Goal: Task Accomplishment & Management: Manage account settings

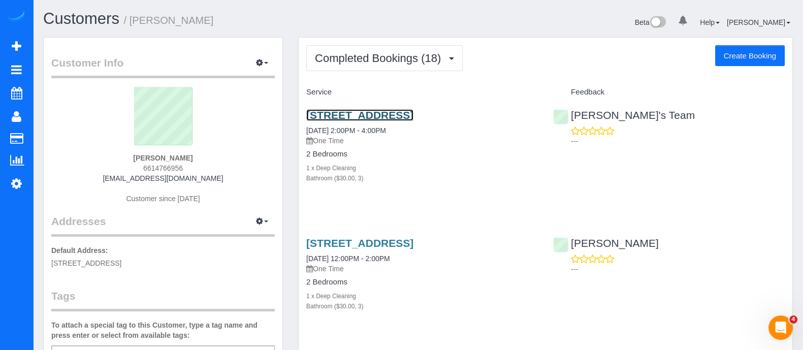
click at [333, 121] on link "[STREET_ADDRESS]" at bounding box center [359, 115] width 107 height 12
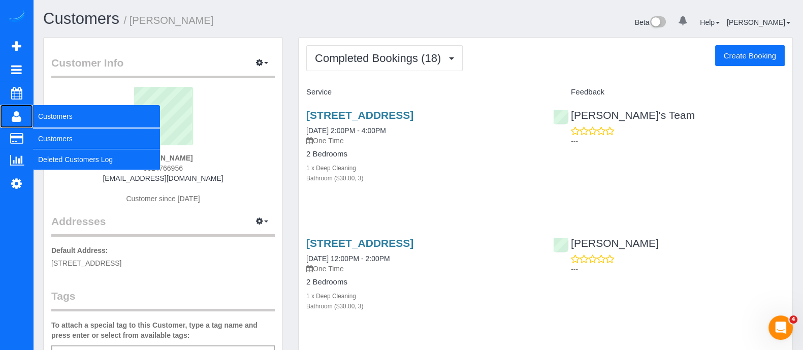
click at [14, 116] on icon at bounding box center [17, 116] width 10 height 12
click at [60, 148] on link "Customers" at bounding box center [96, 138] width 127 height 20
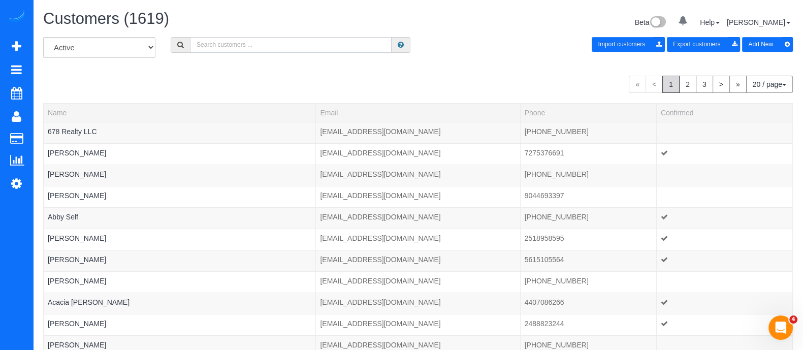
click at [302, 45] on input "text" at bounding box center [291, 45] width 202 height 16
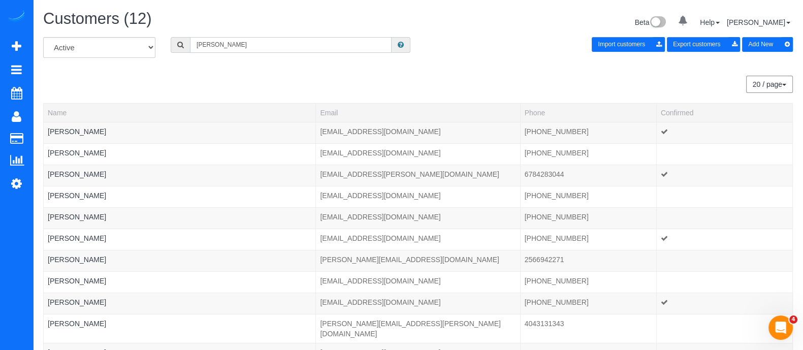
click at [302, 45] on input "[PERSON_NAME]" at bounding box center [291, 45] width 202 height 16
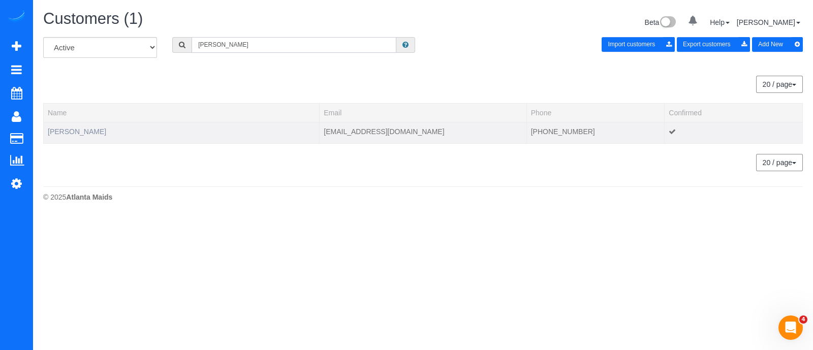
type input "[PERSON_NAME]"
click at [79, 134] on link "[PERSON_NAME]" at bounding box center [77, 131] width 58 height 8
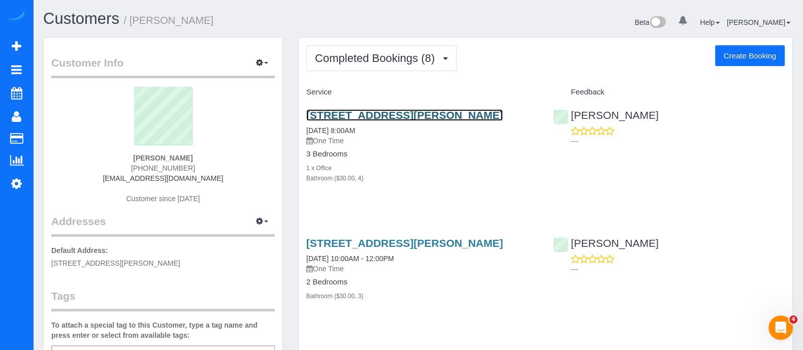
click at [426, 115] on link "[STREET_ADDRESS][PERSON_NAME]" at bounding box center [404, 115] width 197 height 12
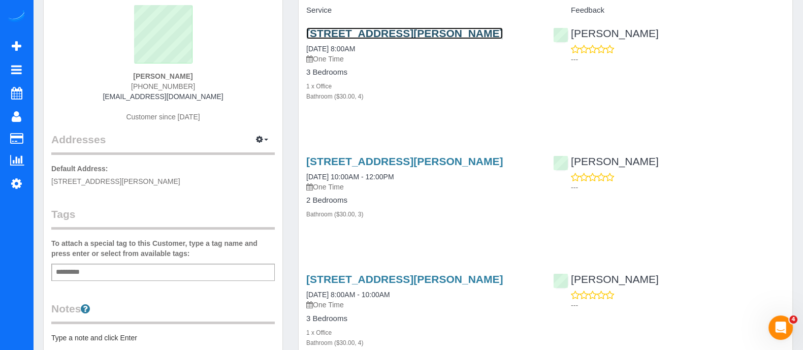
scroll to position [91, 0]
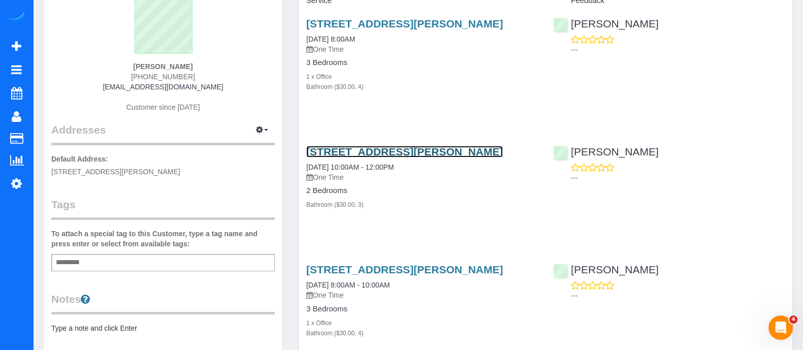
click at [361, 157] on link "[STREET_ADDRESS][PERSON_NAME]" at bounding box center [404, 152] width 197 height 12
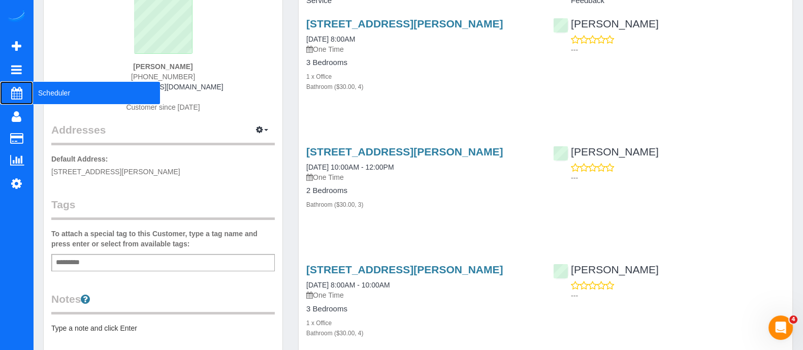
click at [32, 92] on link "Scheduler" at bounding box center [16, 92] width 33 height 23
click at [69, 82] on span "Scheduler" at bounding box center [96, 92] width 127 height 23
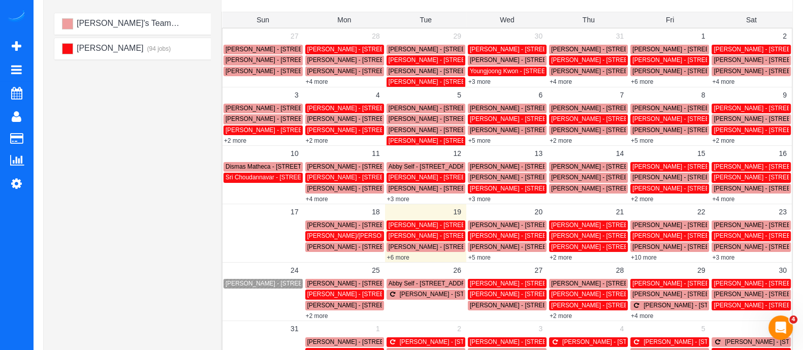
scroll to position [138, 0]
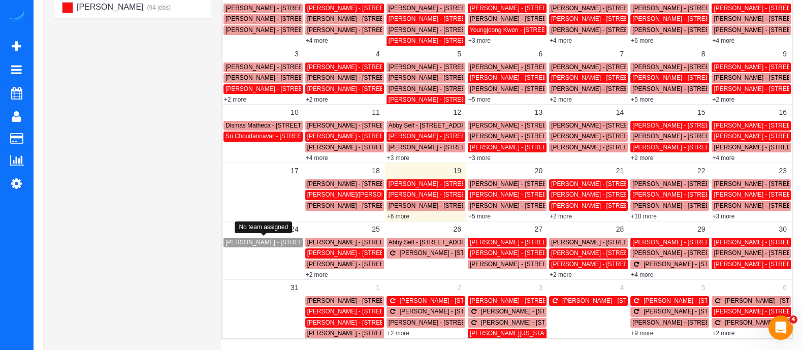
click at [251, 239] on div "[PERSON_NAME] - [STREET_ADDRESS][PERSON_NAME][PERSON_NAME]" at bounding box center [263, 243] width 75 height 8
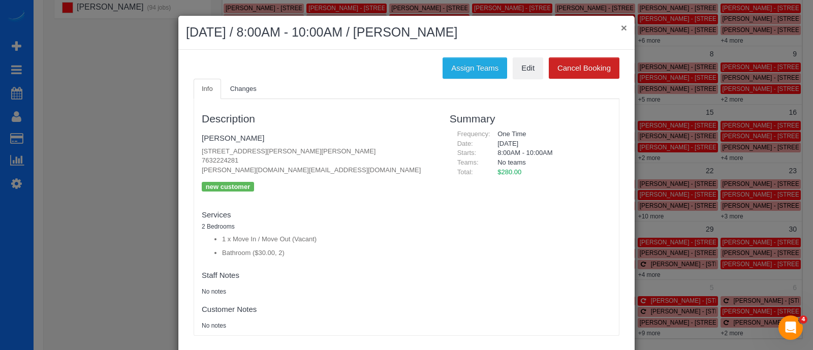
click at [621, 26] on button "×" at bounding box center [624, 27] width 6 height 11
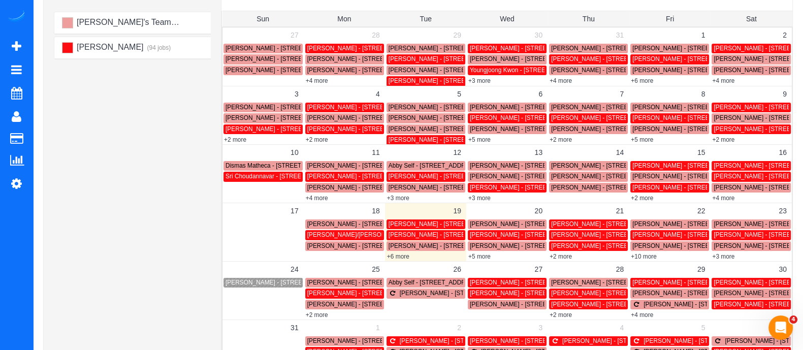
scroll to position [97, 0]
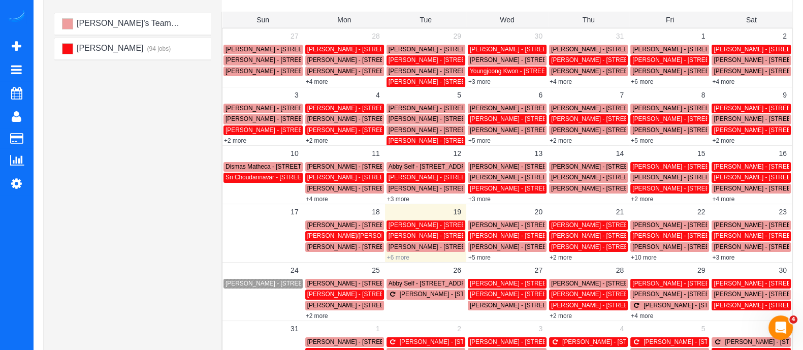
click at [397, 257] on link "+6 more" at bounding box center [398, 257] width 22 height 7
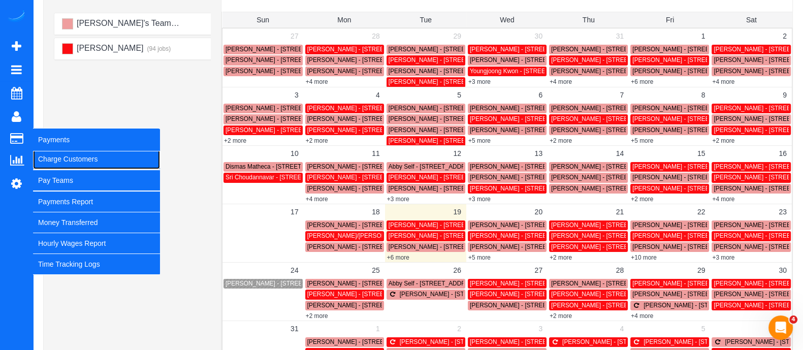
click at [66, 165] on link "Charge Customers" at bounding box center [96, 159] width 127 height 20
select select
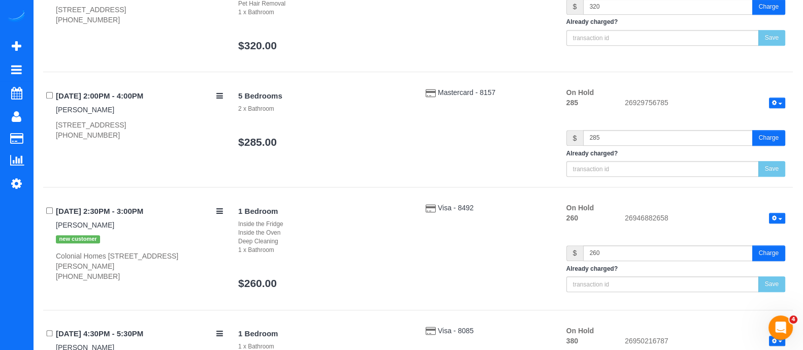
scroll to position [769, 0]
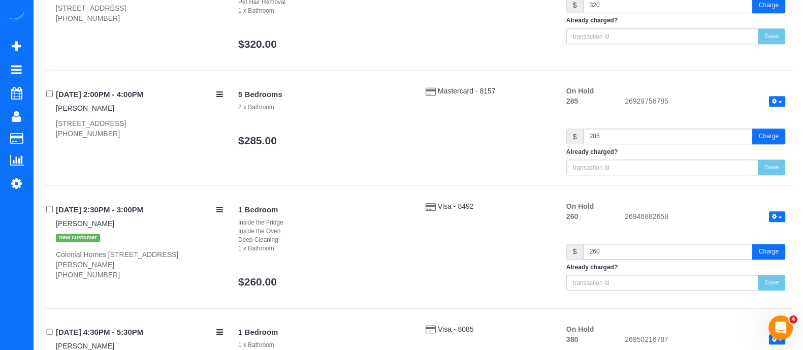
click at [396, 249] on div "1 x Bathroom" at bounding box center [324, 248] width 172 height 9
click at [347, 240] on div "Deep Cleaning" at bounding box center [324, 240] width 172 height 9
click at [779, 211] on button "button" at bounding box center [777, 216] width 16 height 11
click at [779, 218] on button "button" at bounding box center [777, 216] width 16 height 11
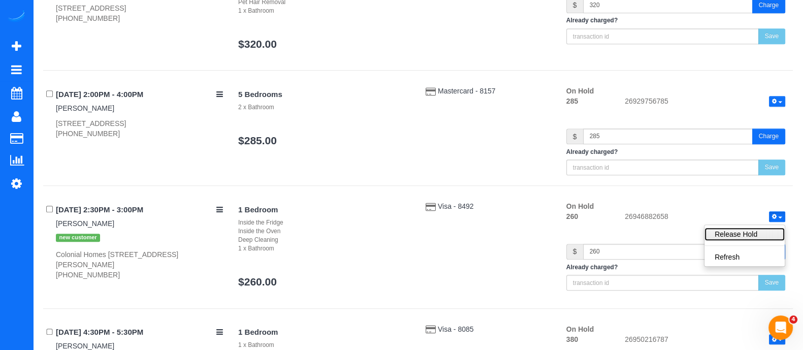
click at [758, 233] on link "Release Hold" at bounding box center [744, 234] width 80 height 13
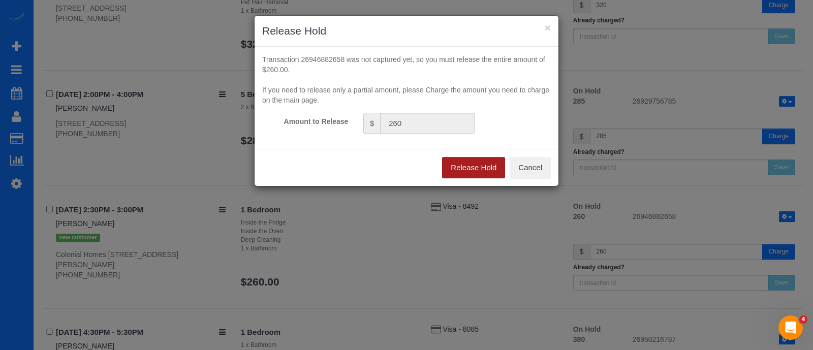
click at [451, 173] on button "Release Hold" at bounding box center [473, 167] width 63 height 21
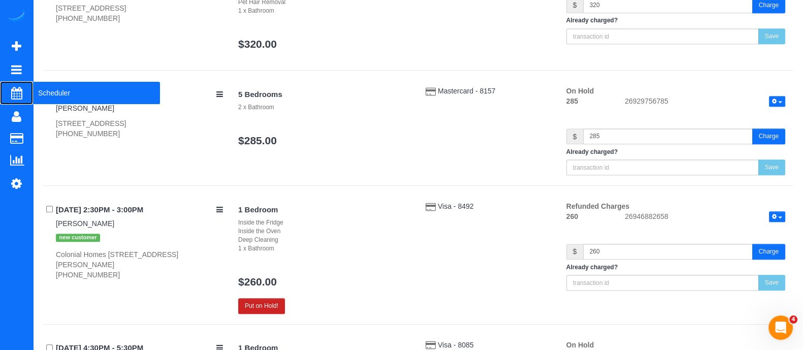
click at [58, 97] on span "Scheduler" at bounding box center [96, 92] width 127 height 23
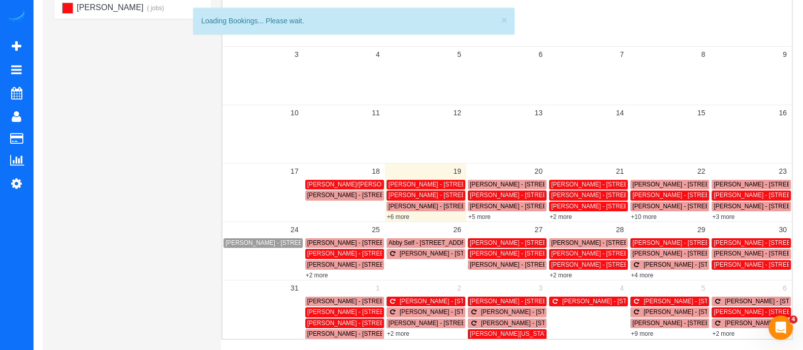
scroll to position [136, 0]
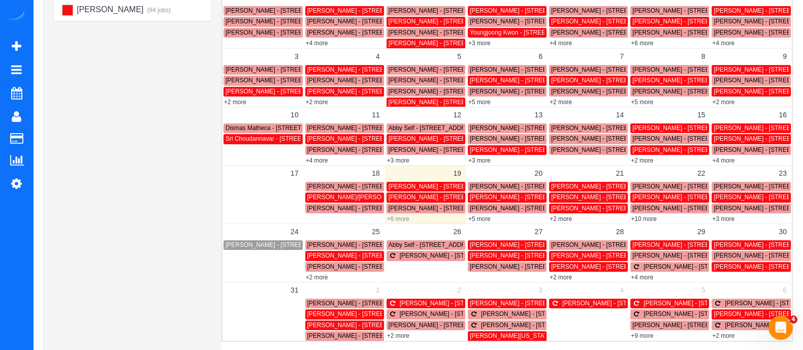
click at [401, 216] on link "+6 more" at bounding box center [398, 218] width 22 height 7
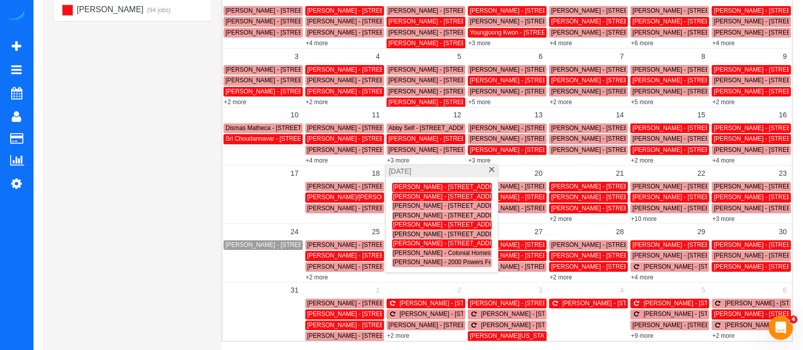
click at [414, 251] on span "[PERSON_NAME] - Colonial Homes [GEOGRAPHIC_DATA][PERSON_NAME][STREET_ADDRESS]" at bounding box center [529, 252] width 272 height 7
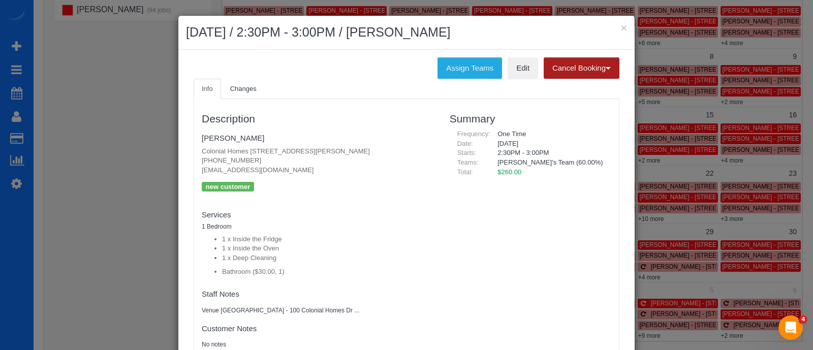
click at [564, 65] on button "Cancel Booking" at bounding box center [581, 67] width 76 height 21
click at [559, 83] on link "Without Fee" at bounding box center [584, 89] width 80 height 13
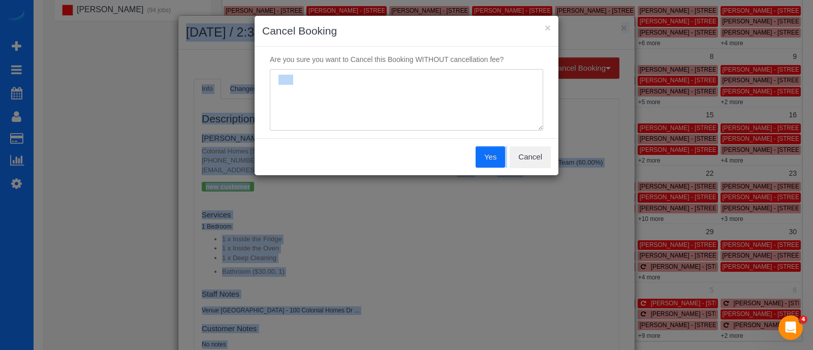
click at [428, 115] on textarea at bounding box center [406, 100] width 273 height 62
click at [378, 72] on textarea at bounding box center [406, 100] width 273 height 62
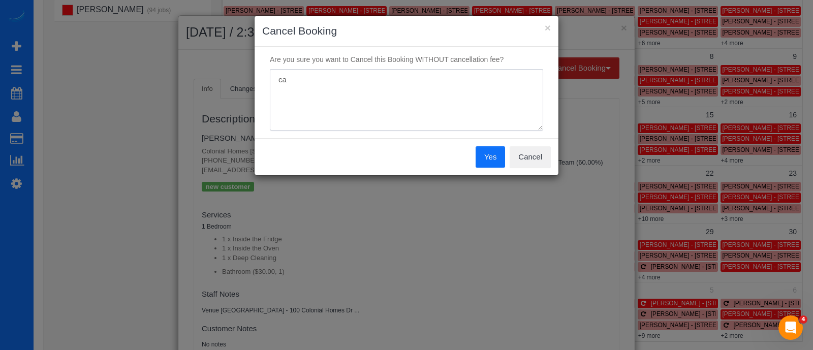
type textarea "c"
type textarea "Cancel"
click at [482, 158] on button "Yes" at bounding box center [489, 156] width 29 height 21
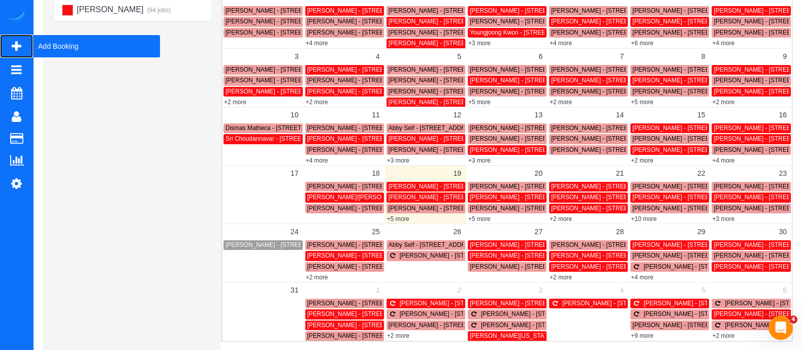
click at [81, 47] on span "Add Booking" at bounding box center [96, 46] width 127 height 23
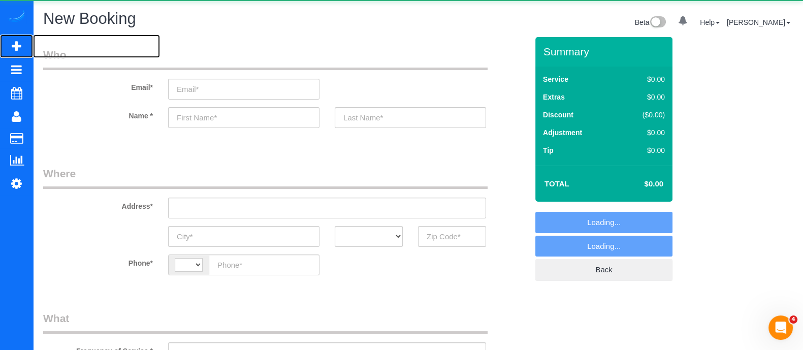
select select "object:4403"
select select "string:[GEOGRAPHIC_DATA]"
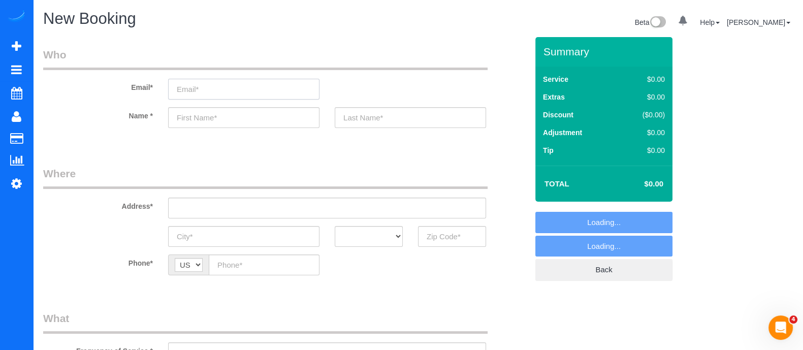
paste input "[EMAIL_ADDRESS][DOMAIN_NAME]"
click at [251, 90] on input "[EMAIL_ADDRESS][DOMAIN_NAME]" at bounding box center [243, 89] width 151 height 21
type input "[EMAIL_ADDRESS][DOMAIN_NAME]"
click at [240, 118] on input "text" at bounding box center [243, 117] width 151 height 21
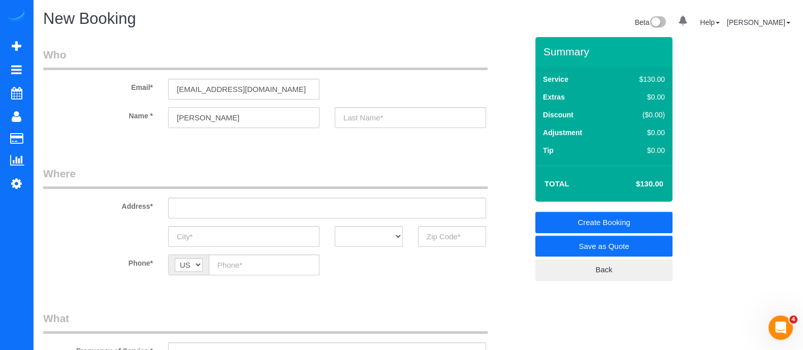
type input "[PERSON_NAME]"
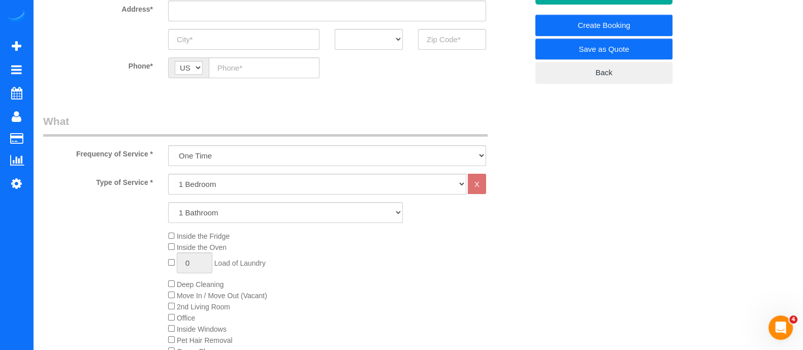
type input "Davidson"
click at [173, 290] on div "Inside the Fridge Inside the Oven 0 Load of Laundry Deep Cleaning Move In / Mov…" at bounding box center [347, 307] width 375 height 152
click at [173, 292] on div "Inside the Fridge Inside the Oven 0 Load of Laundry Deep Cleaning Move In / Mov…" at bounding box center [347, 307] width 375 height 152
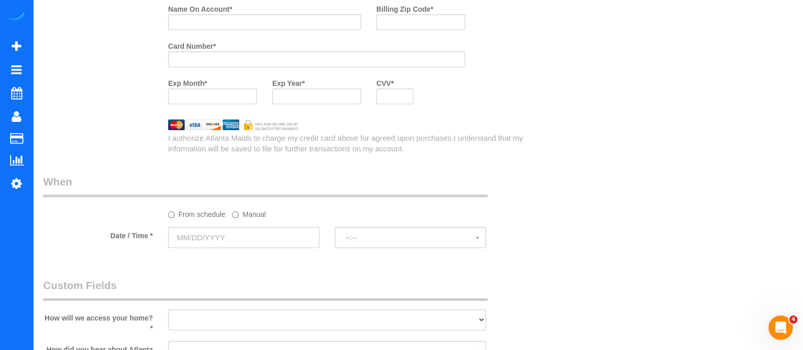
scroll to position [820, 0]
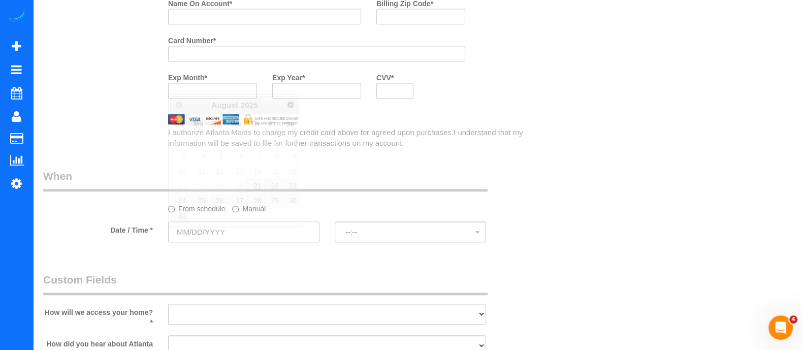
click at [251, 235] on input "text" at bounding box center [243, 231] width 151 height 21
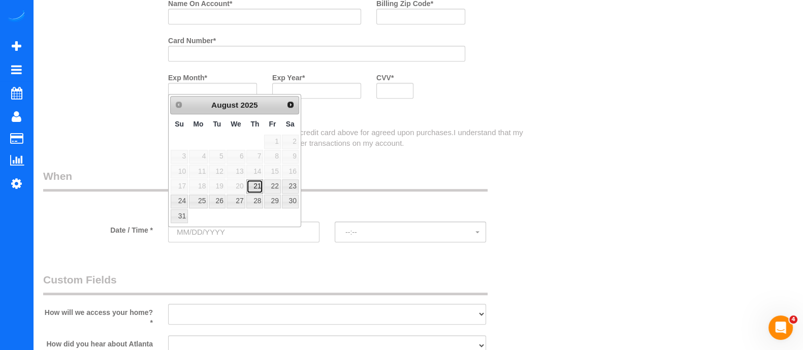
click at [261, 181] on link "21" at bounding box center [254, 186] width 17 height 14
type input "[DATE]"
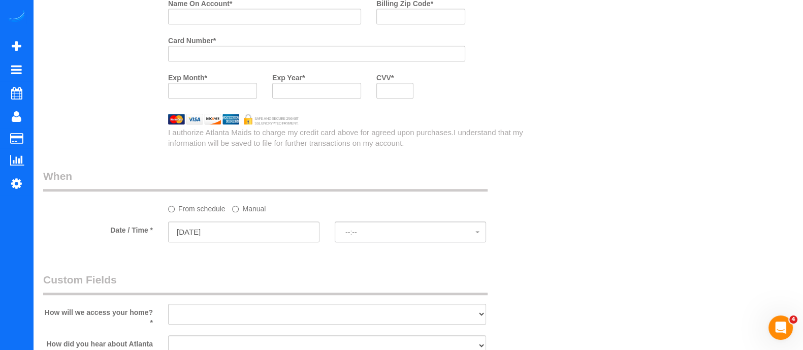
select select "spot1"
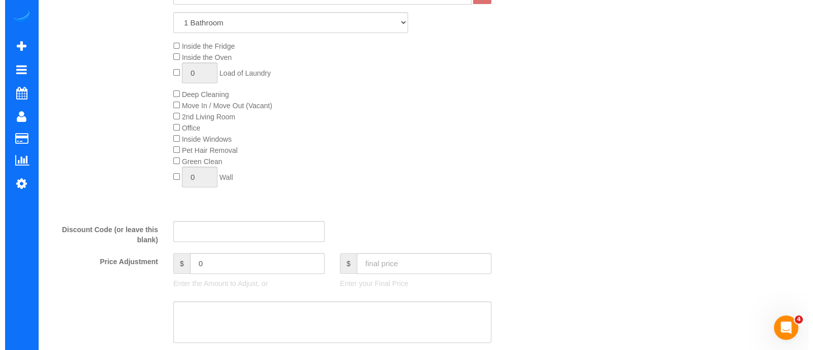
scroll to position [0, 0]
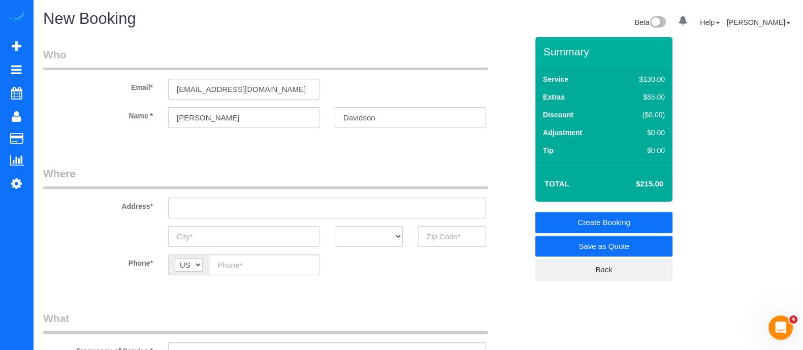
click at [614, 241] on link "Save as Quote" at bounding box center [603, 246] width 137 height 21
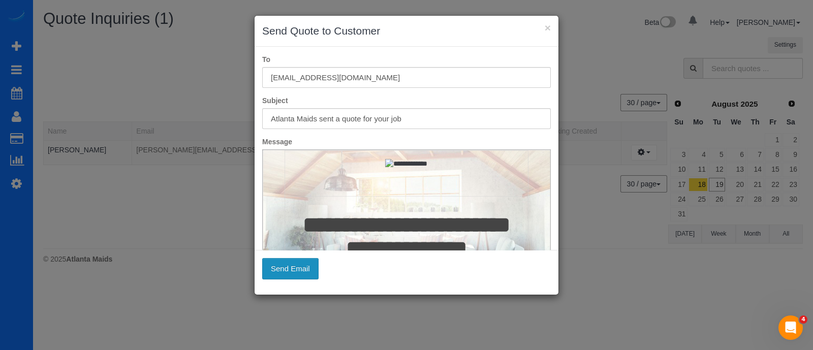
click at [297, 276] on button "Send Email" at bounding box center [290, 268] width 56 height 21
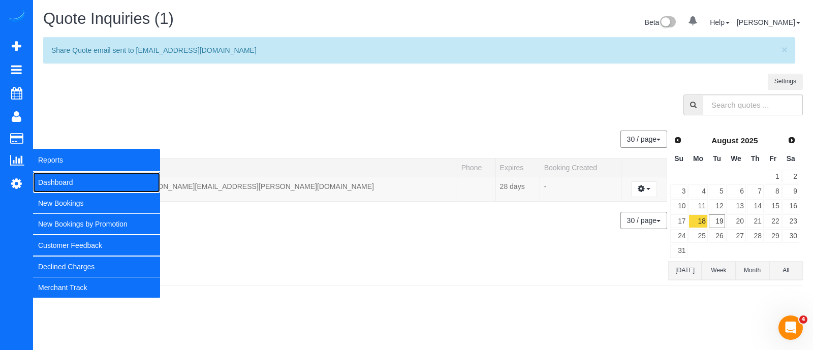
click at [54, 182] on link "Dashboard" at bounding box center [96, 182] width 127 height 20
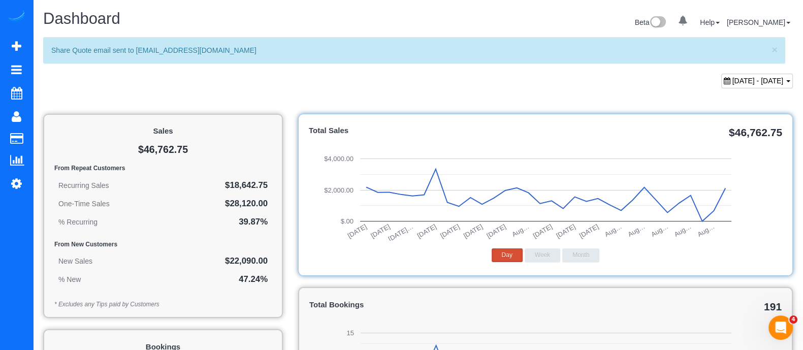
click at [731, 86] on div "[DATE] - [DATE]" at bounding box center [757, 81] width 72 height 15
type input "**********"
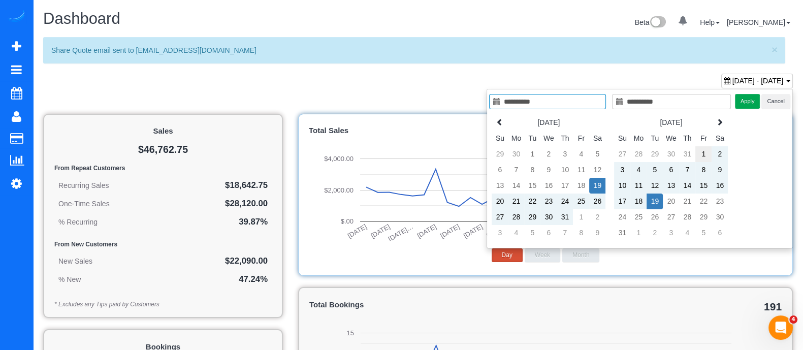
type input "**********"
click at [702, 152] on td "1" at bounding box center [703, 154] width 16 height 16
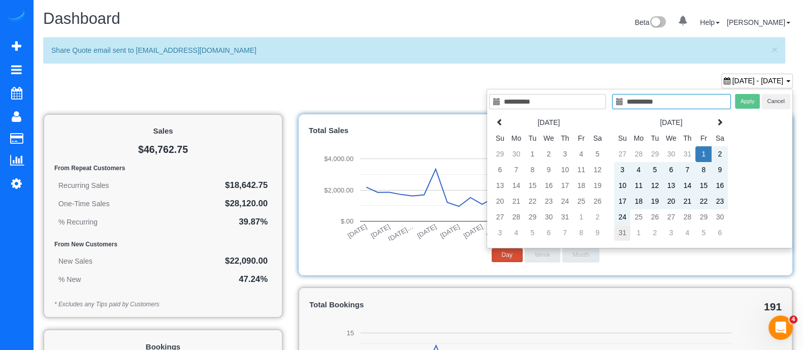
type input "**********"
click at [627, 228] on td "31" at bounding box center [622, 233] width 16 height 16
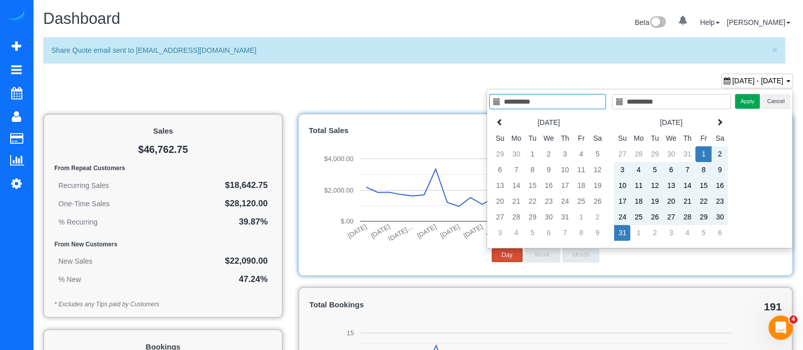
type input "**********"
click at [750, 101] on button "Apply" at bounding box center [747, 101] width 25 height 15
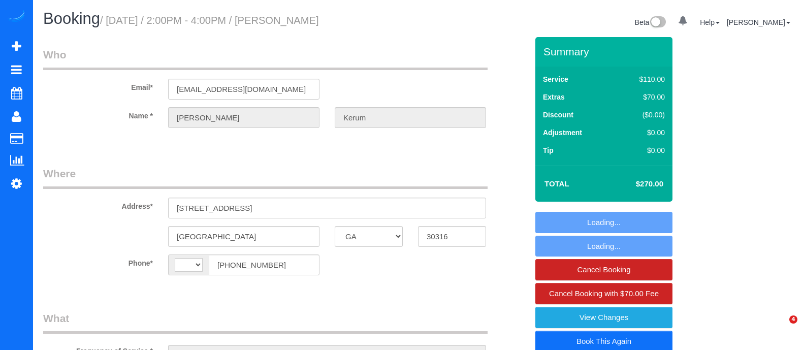
select select "GA"
select select "string:fspay-b1033784-cbea-4493-b281-377dfbf30316"
select select "3"
select select "number:3"
select select "number:6"
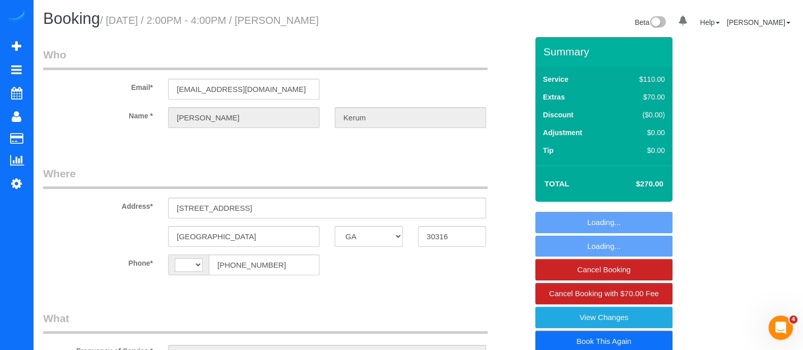
select select "string:US"
select select "3"
select select "object:752"
select select "spot1"
select select "object:779"
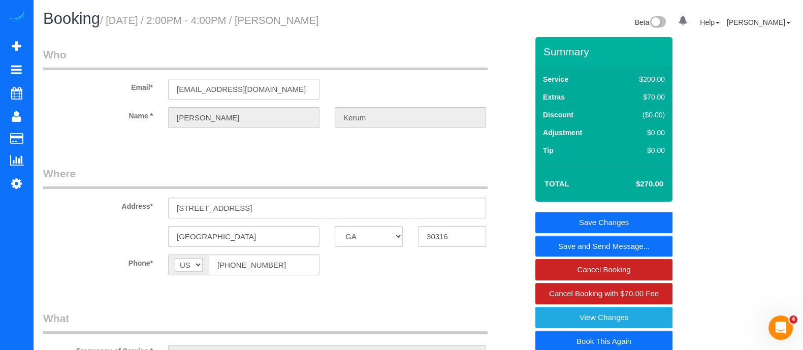
click at [593, 338] on link "Book This Again" at bounding box center [603, 341] width 137 height 21
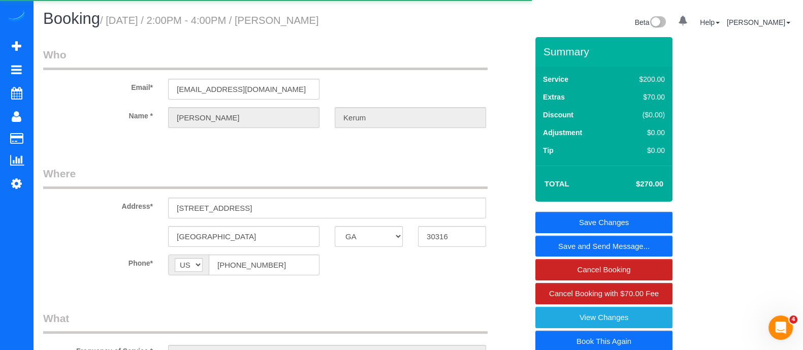
select select "GA"
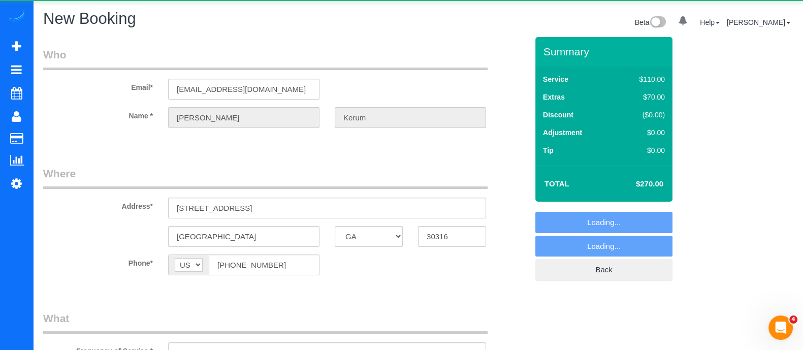
select select "string:fspay-b1033784-cbea-4493-b281-377dfbf30316"
select select "number:3"
select select "number:6"
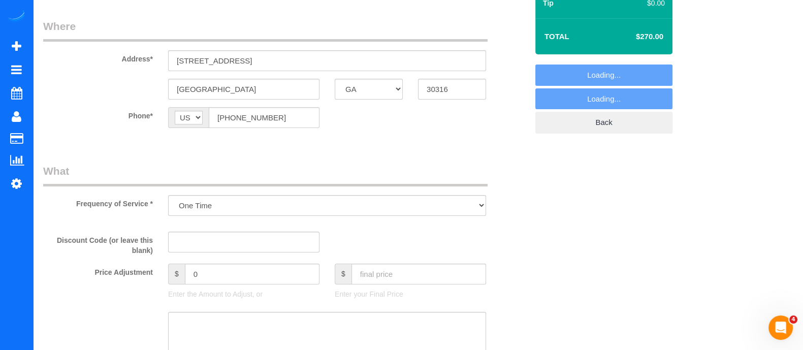
select select "object:1190"
select select "3"
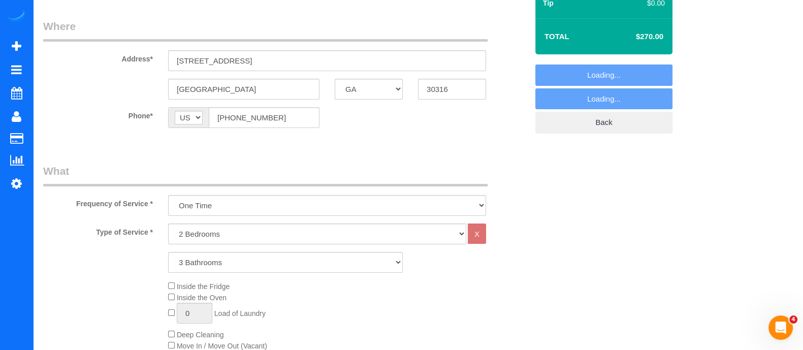
scroll to position [149, 0]
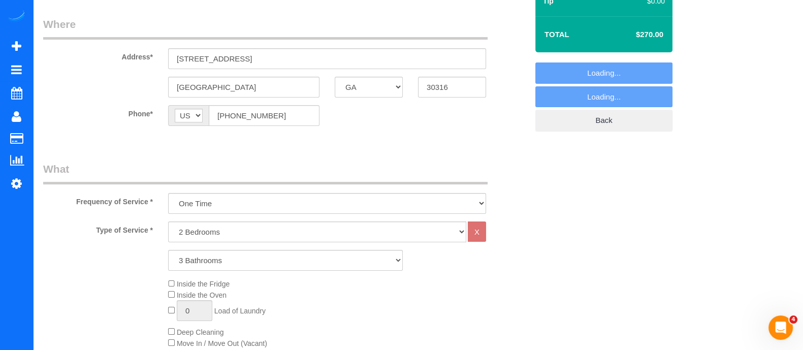
select select "3"
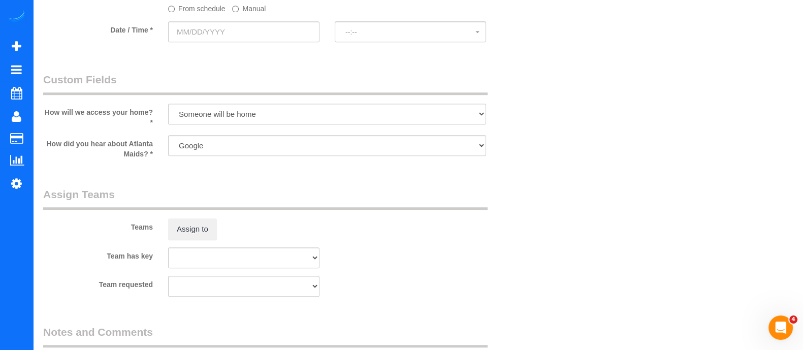
scroll to position [926, 0]
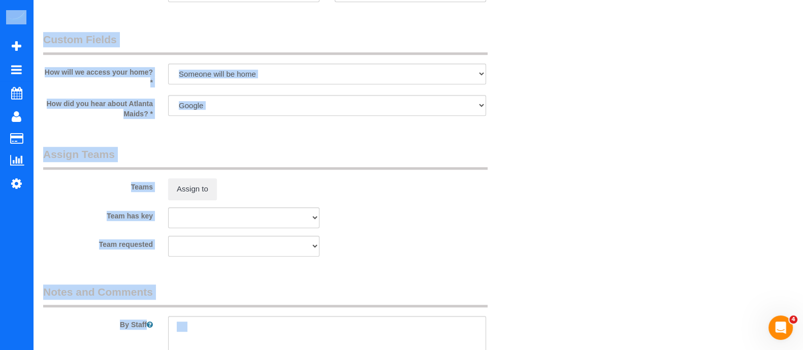
drag, startPoint x: 800, startPoint y: 235, endPoint x: 806, endPoint y: 237, distance: 6.1
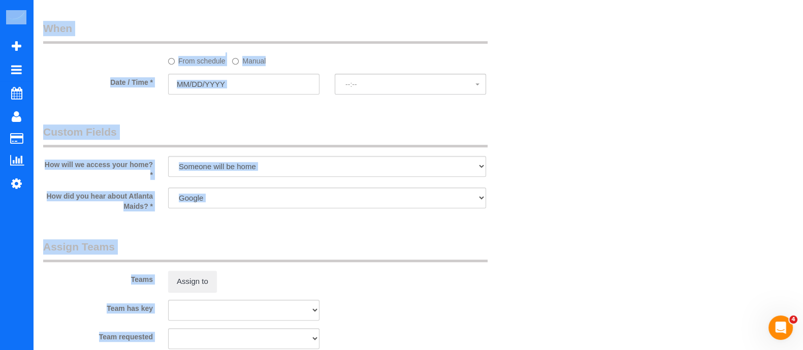
scroll to position [832, 0]
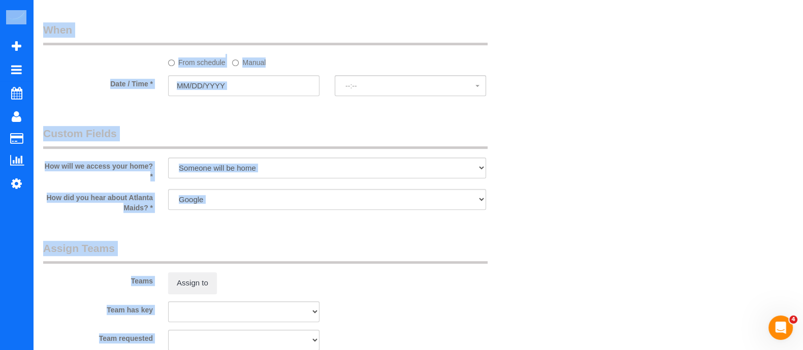
click at [254, 68] on label "Manual" at bounding box center [249, 61] width 34 height 14
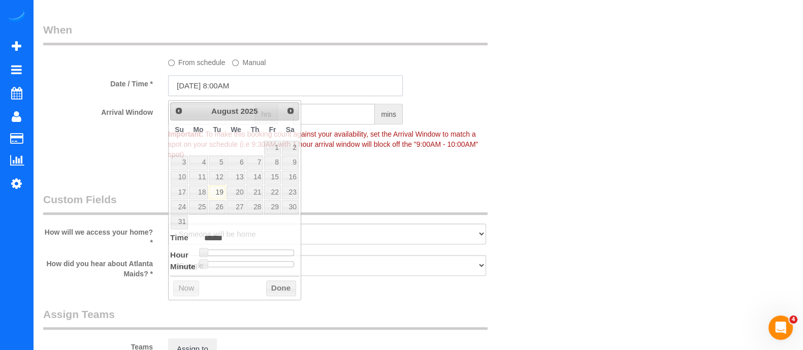
click at [246, 86] on input "08/19/2025 8:00AM" at bounding box center [285, 85] width 235 height 21
click at [236, 194] on link "20" at bounding box center [236, 192] width 19 height 14
type input "08/20/2025 9:00AM"
type input "******"
type input "08/20/2025 10:00AM"
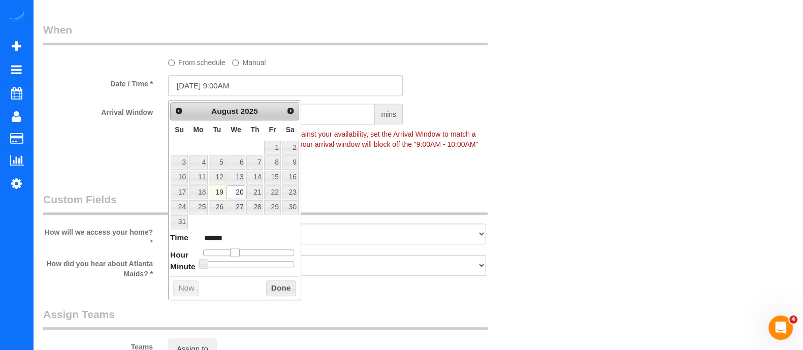
type input "*******"
type input "08/20/2025 11:00AM"
type input "*******"
type input "08/20/2025 12:00PM"
type input "*******"
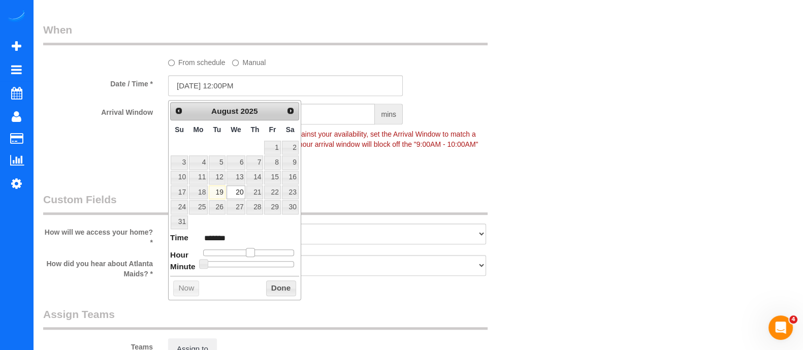
type input "08/20/2025 1:00PM"
type input "******"
drag, startPoint x: 238, startPoint y: 246, endPoint x: 257, endPoint y: 252, distance: 20.2
click at [255, 252] on span at bounding box center [250, 252] width 9 height 9
type input "08/20/2025 12:00PM"
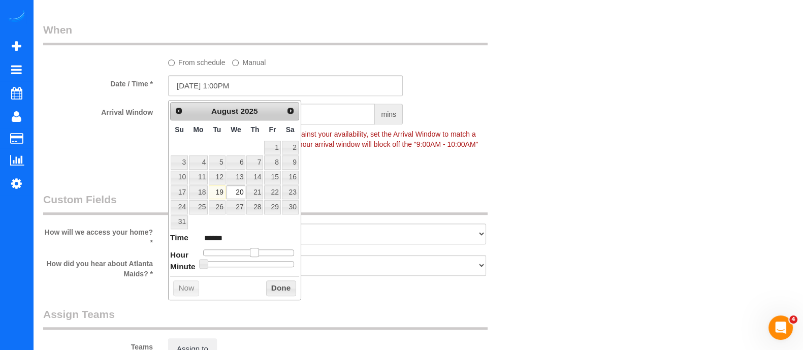
type input "*******"
click at [255, 254] on div at bounding box center [248, 252] width 91 height 6
click at [279, 284] on button "Done" at bounding box center [281, 288] width 30 height 16
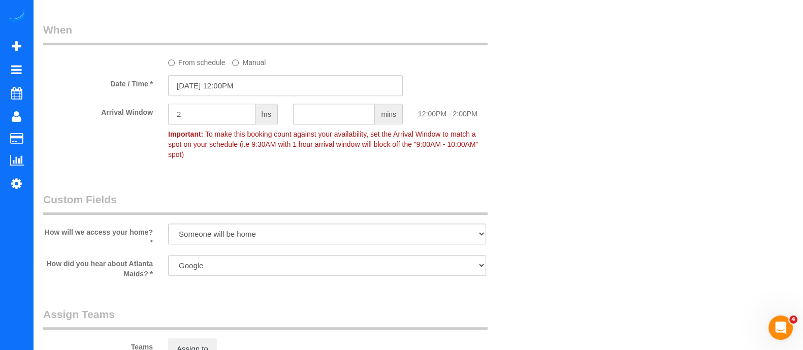
click at [217, 123] on input "2" at bounding box center [211, 114] width 87 height 21
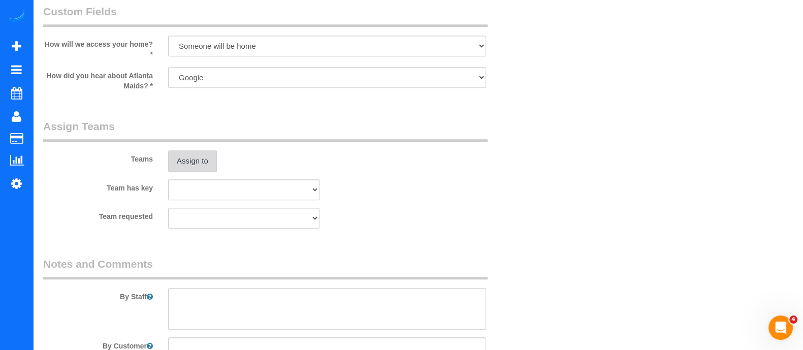
type input "2"
click at [198, 155] on button "Assign to" at bounding box center [192, 160] width 49 height 21
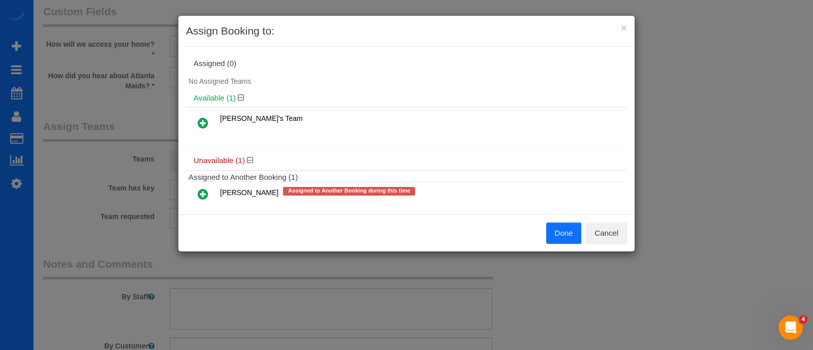
click at [207, 194] on icon at bounding box center [203, 194] width 11 height 12
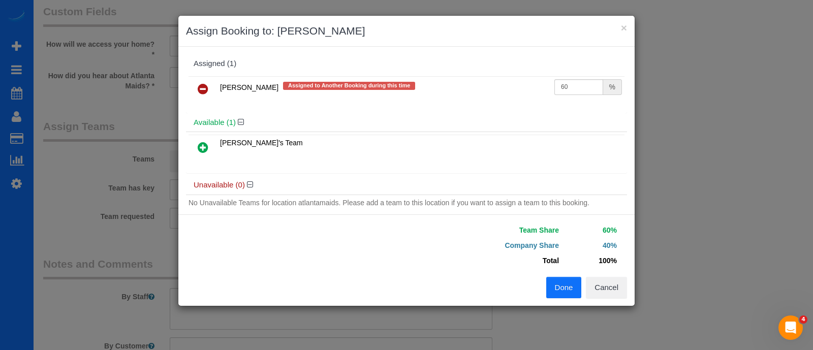
click at [564, 282] on button "Done" at bounding box center [564, 287] width 36 height 21
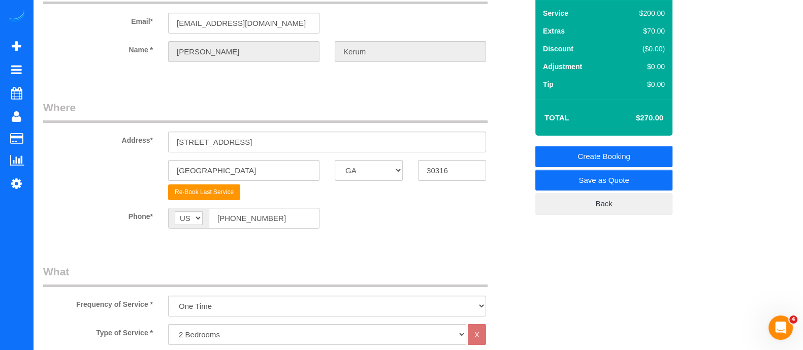
scroll to position [0, 0]
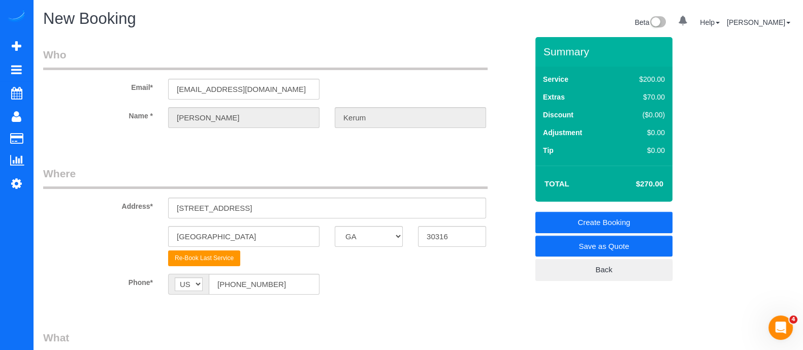
click at [602, 224] on link "Create Booking" at bounding box center [603, 222] width 137 height 21
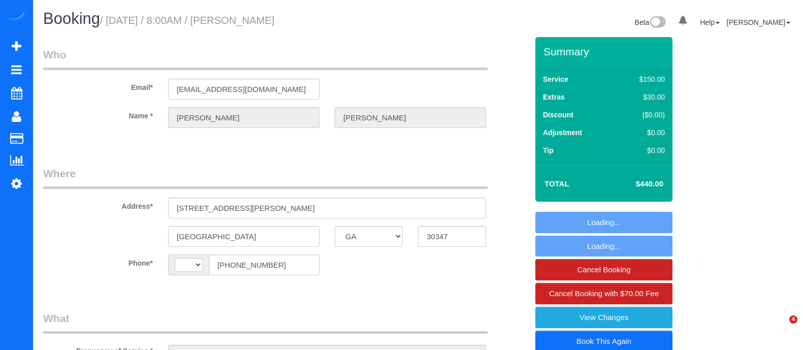
select select "GA"
select select "object:412"
select select "number:2"
select select "number:8"
select select "string:US"
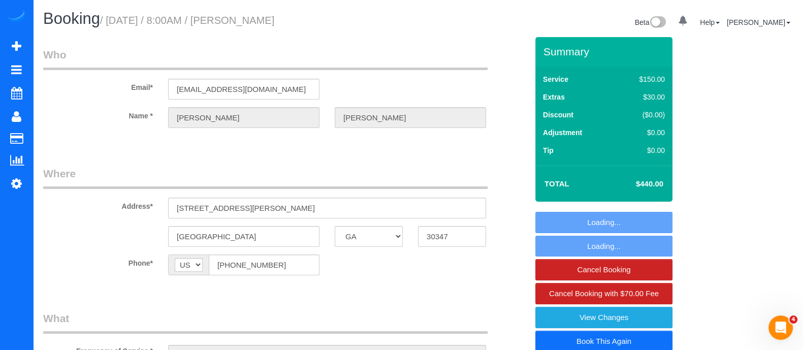
scroll to position [306, 0]
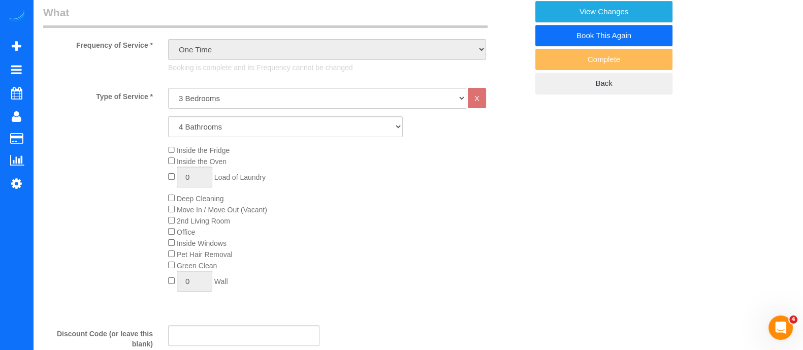
select select "object:788"
select select "4"
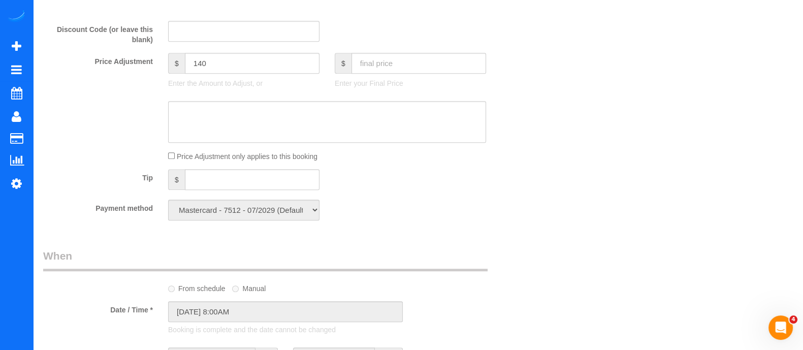
scroll to position [0, 0]
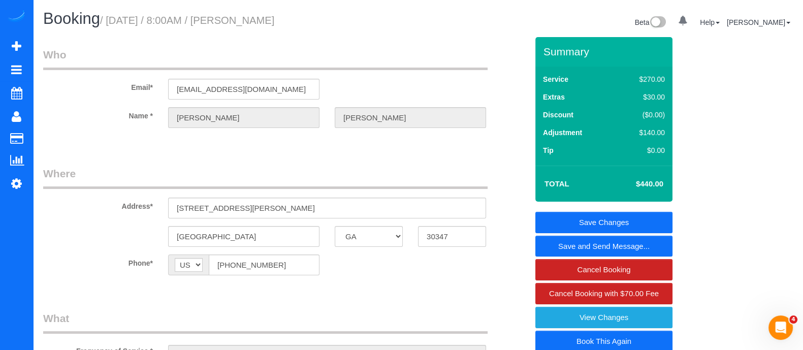
click at [630, 343] on link "Book This Again" at bounding box center [603, 341] width 137 height 21
select select "GA"
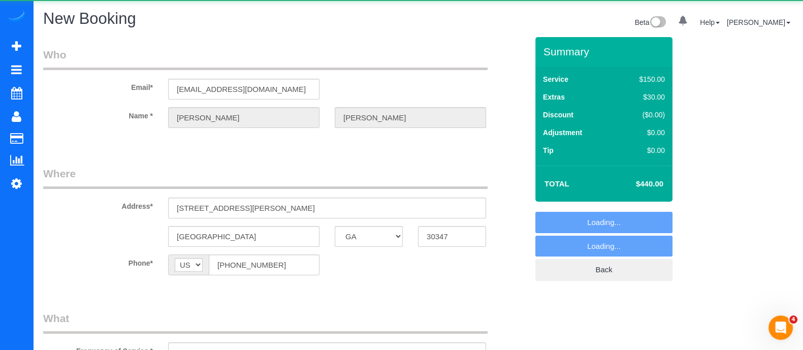
select select "object:1121"
select select "string:fspay-81b10b47-8689-46c0-8225-2c50a2b41f21"
select select "number:2"
select select "number:8"
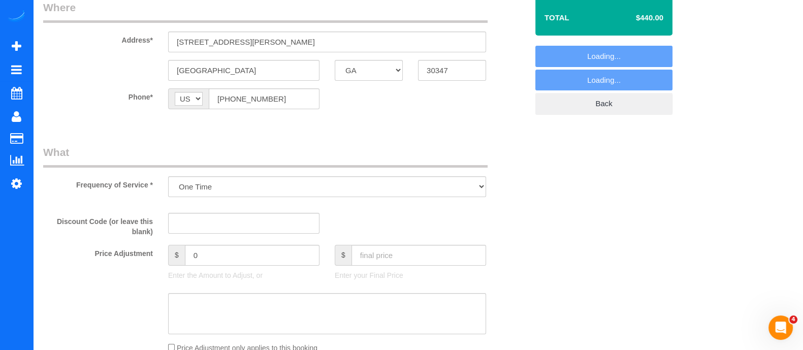
select select "object:1199"
select select "4"
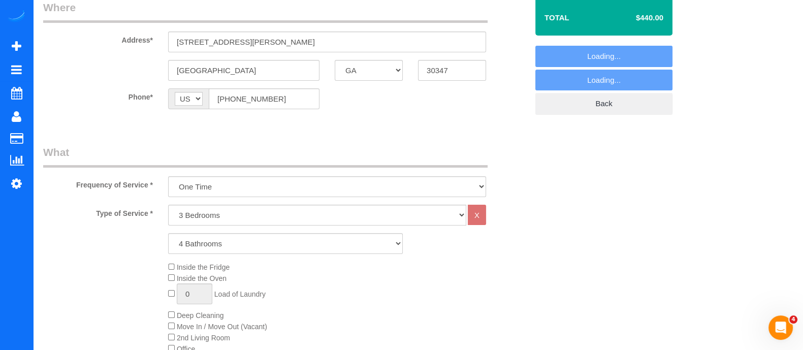
select select "4"
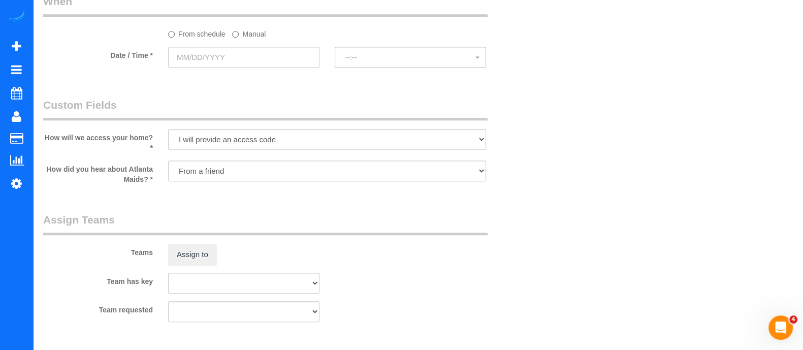
scroll to position [871, 0]
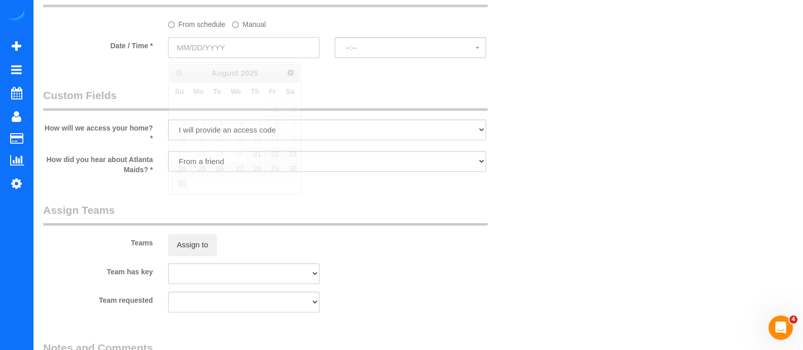
click at [268, 55] on input "text" at bounding box center [243, 47] width 151 height 21
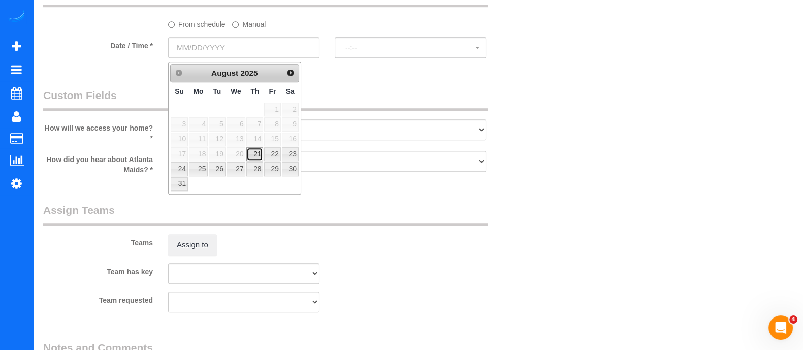
click at [260, 152] on link "21" at bounding box center [254, 154] width 17 height 14
type input "[DATE]"
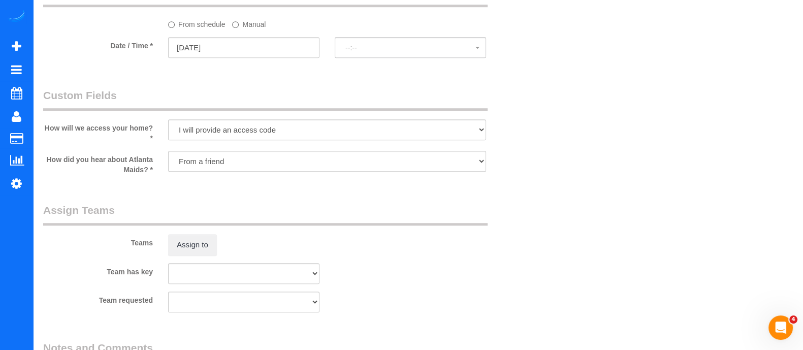
select select "spot6"
click at [196, 243] on button "Assign to" at bounding box center [192, 244] width 49 height 21
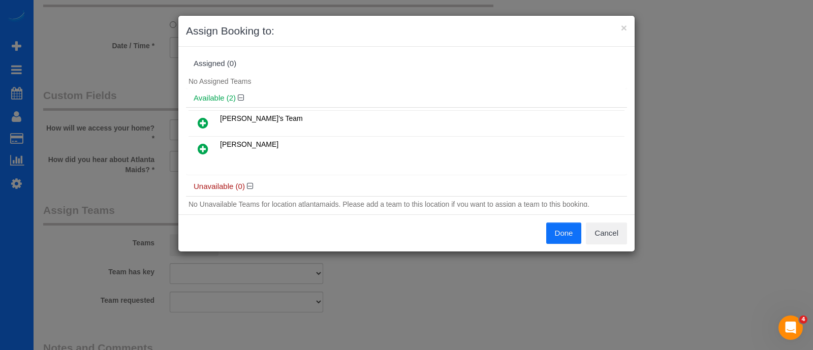
click at [201, 146] on icon at bounding box center [203, 149] width 11 height 12
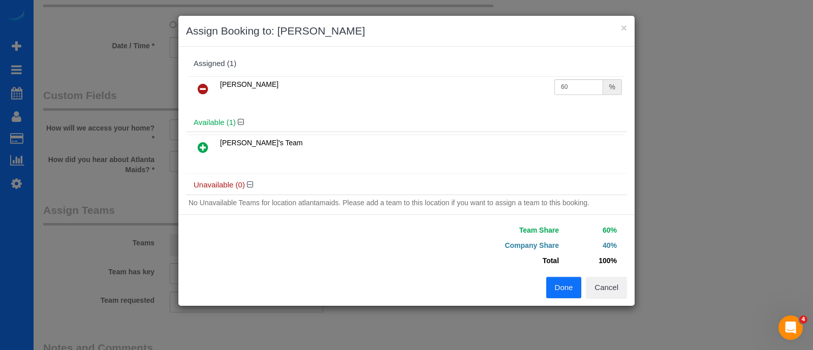
click at [563, 283] on button "Done" at bounding box center [564, 287] width 36 height 21
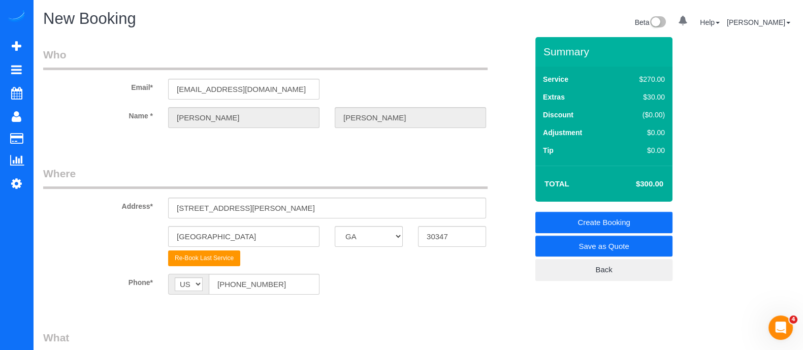
scroll to position [358, 0]
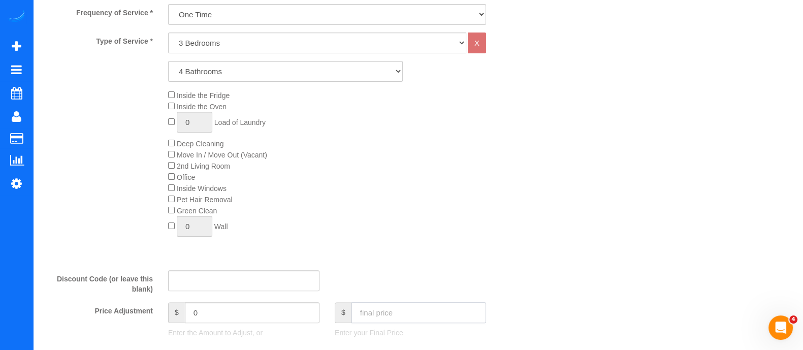
click at [434, 313] on input "text" at bounding box center [418, 312] width 135 height 21
type input "440"
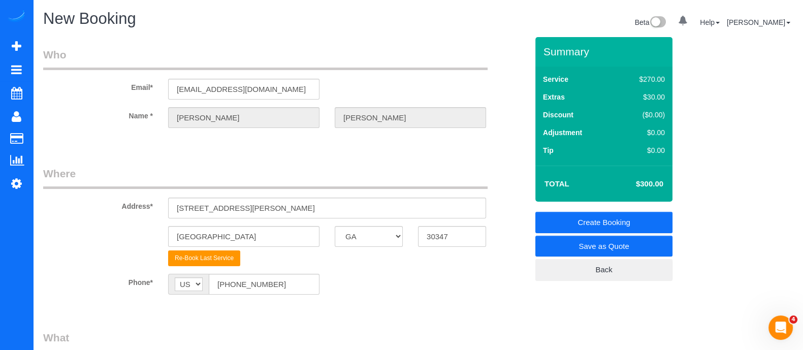
type input "140"
click at [627, 221] on link "Create Booking" at bounding box center [603, 222] width 137 height 21
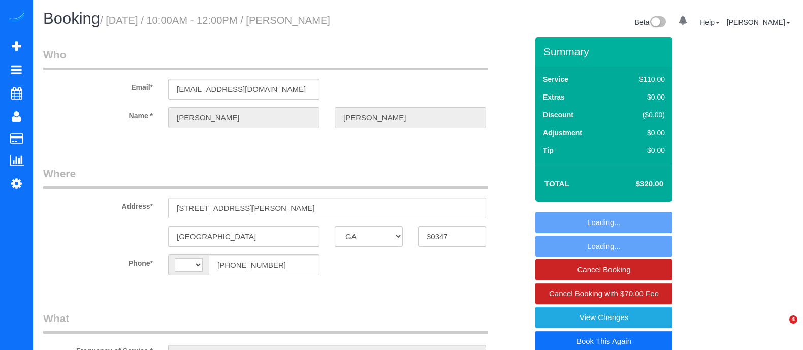
select select "GA"
select select "object:412"
select select "number:2"
select select "number:6"
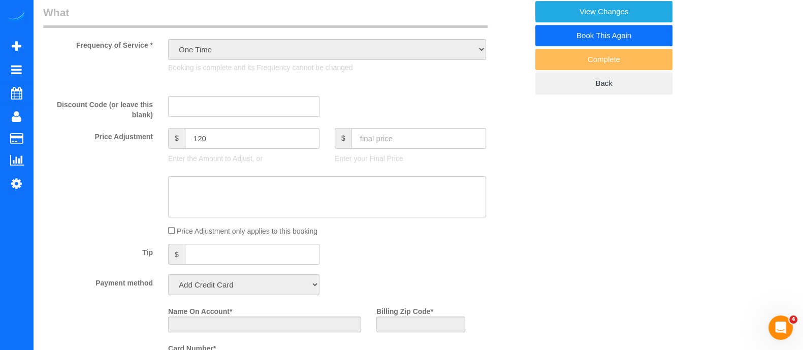
select select "object:490"
select select "string:[GEOGRAPHIC_DATA]"
select select "string:fspay-81b10b47-8689-46c0-8225-2c50a2b41f21"
select select "3"
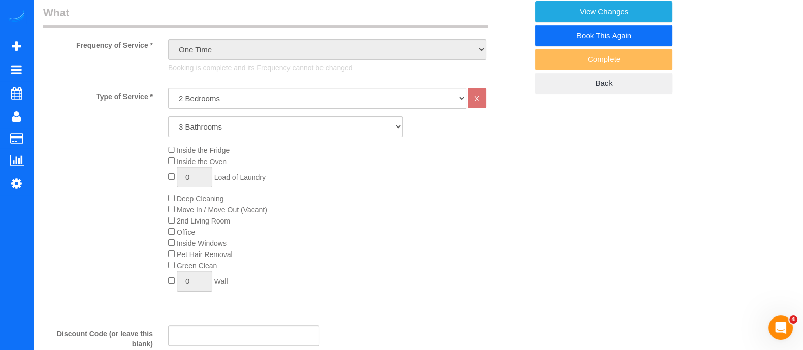
select select "spot1"
select select "3"
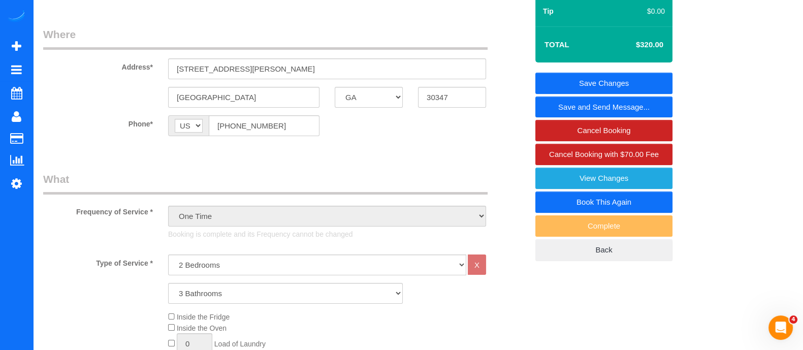
scroll to position [141, 0]
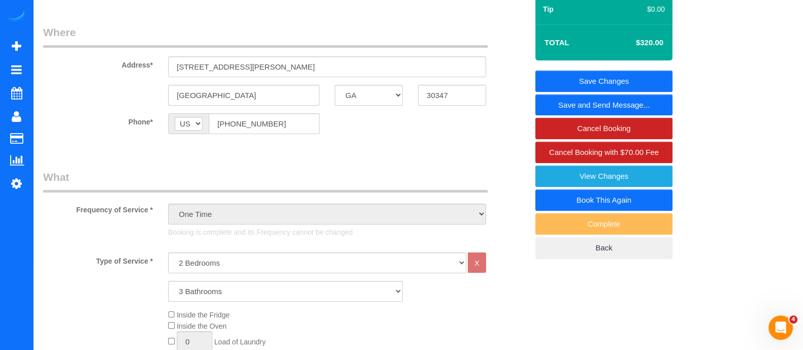
click at [619, 192] on link "Book This Again" at bounding box center [603, 199] width 137 height 21
select select "GA"
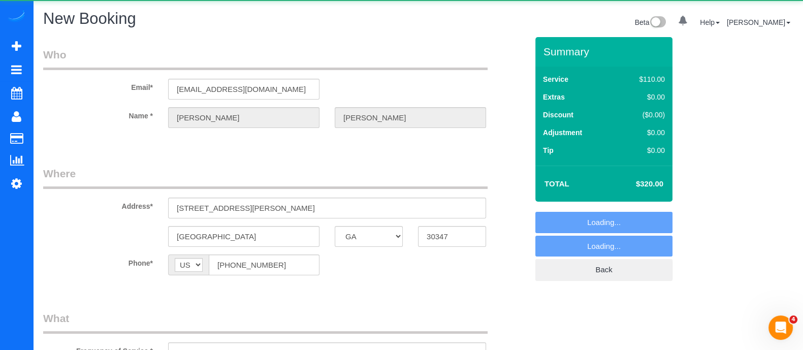
select select "number:2"
select select "number:6"
select select "object:1096"
select select "string:fspay-81b10b47-8689-46c0-8225-2c50a2b41f21"
select select "3"
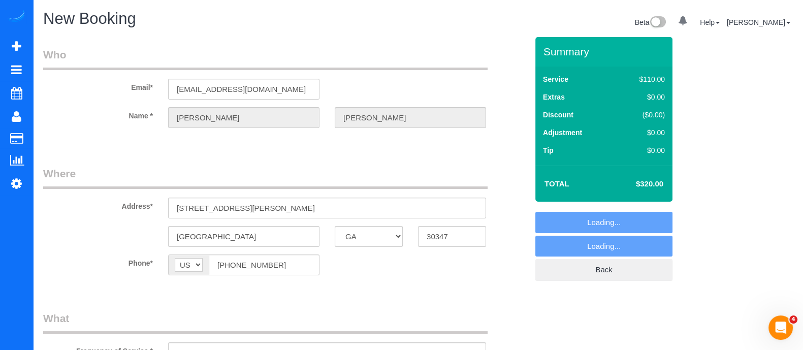
select select "object:1209"
select select "3"
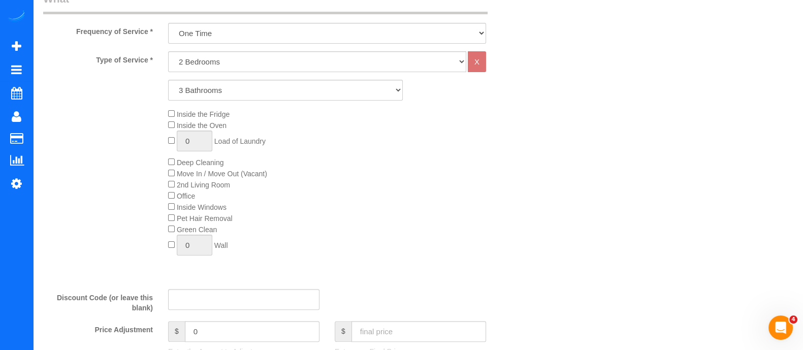
scroll to position [337, 0]
click at [435, 329] on input "text" at bounding box center [418, 333] width 135 height 21
type input "320"
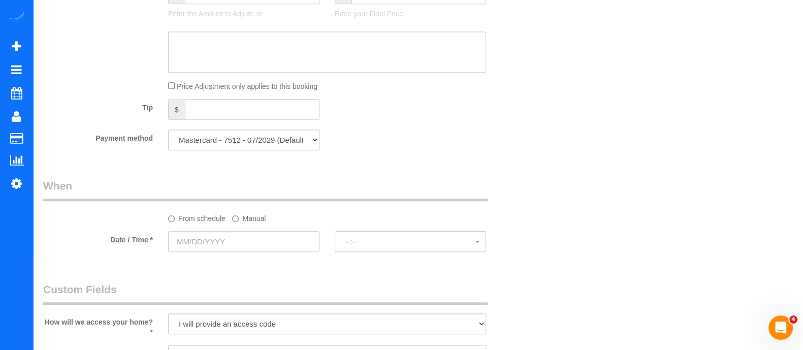
type input "120"
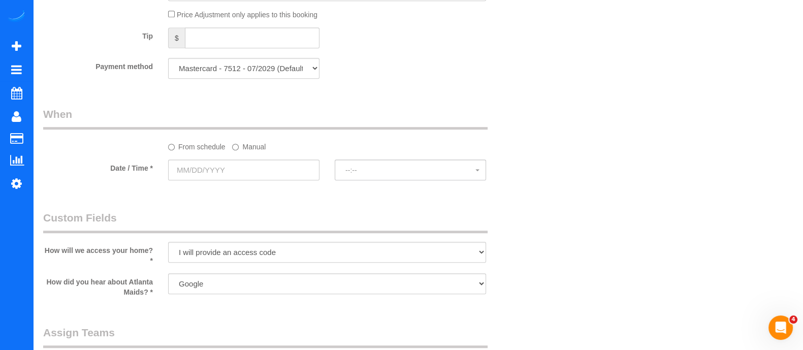
scroll to position [755, 0]
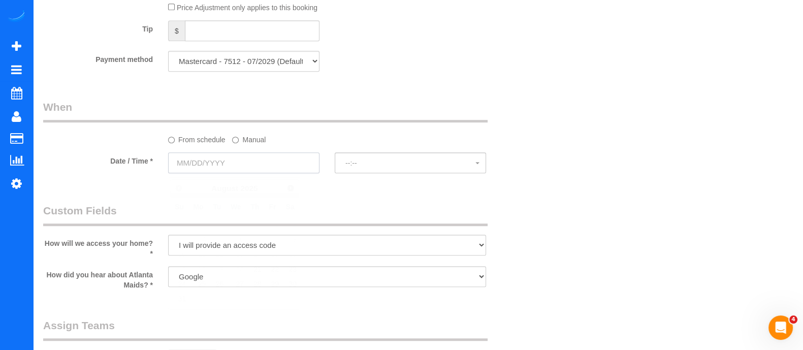
click at [201, 171] on input "text" at bounding box center [243, 162] width 151 height 21
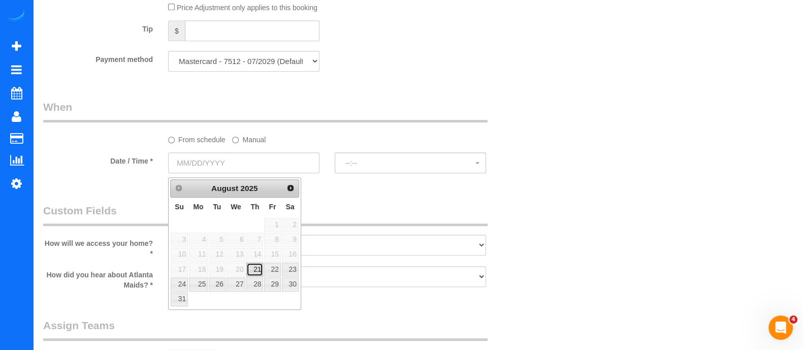
click at [262, 265] on link "21" at bounding box center [254, 270] width 17 height 14
type input "[DATE]"
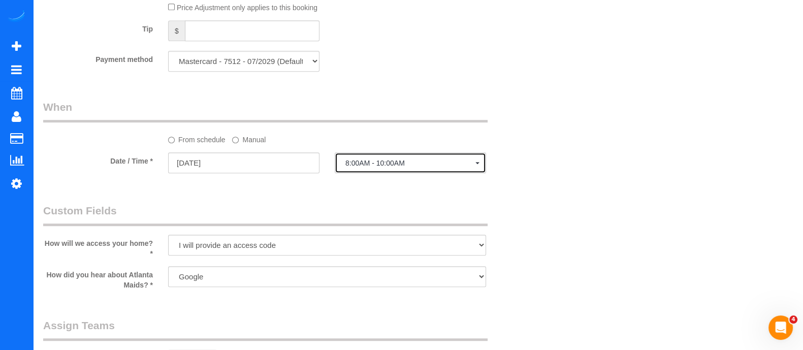
click at [377, 162] on span "8:00AM - 10:00AM" at bounding box center [410, 163] width 130 height 8
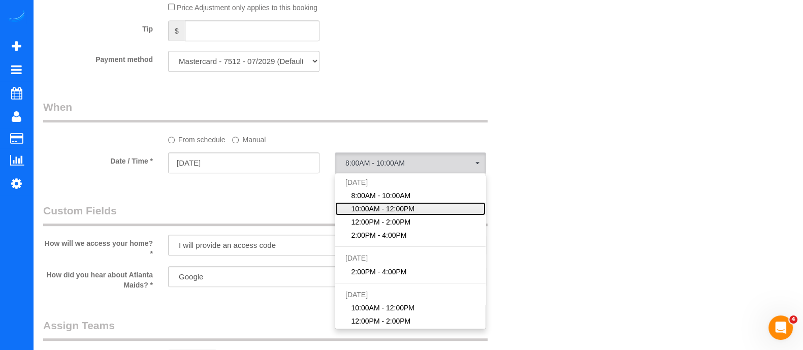
click at [365, 209] on span "10:00AM - 12:00PM" at bounding box center [382, 209] width 63 height 10
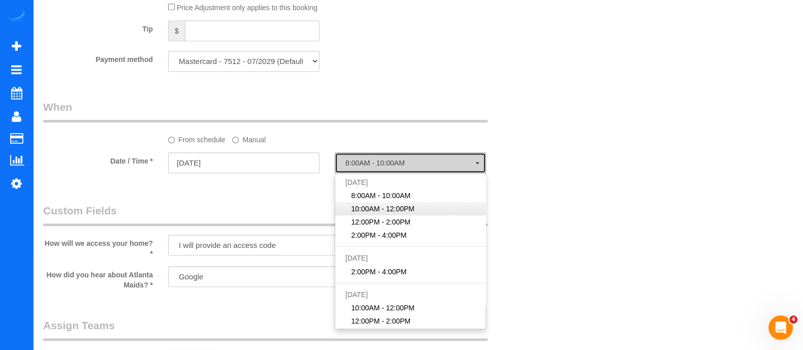
select select "spot12"
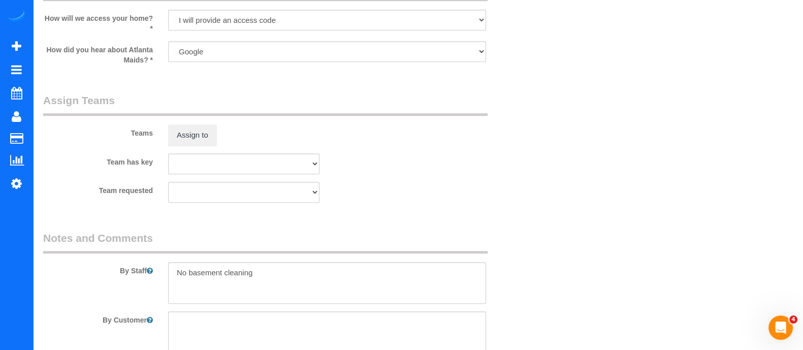
scroll to position [934, 0]
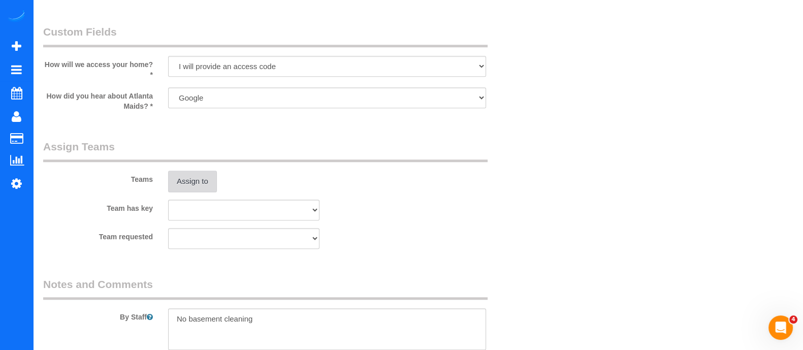
click at [206, 191] on button "Assign to" at bounding box center [192, 181] width 49 height 21
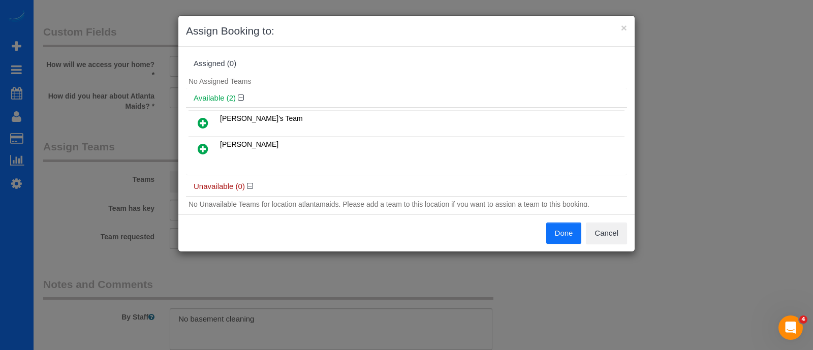
click at [204, 145] on icon at bounding box center [203, 149] width 11 height 12
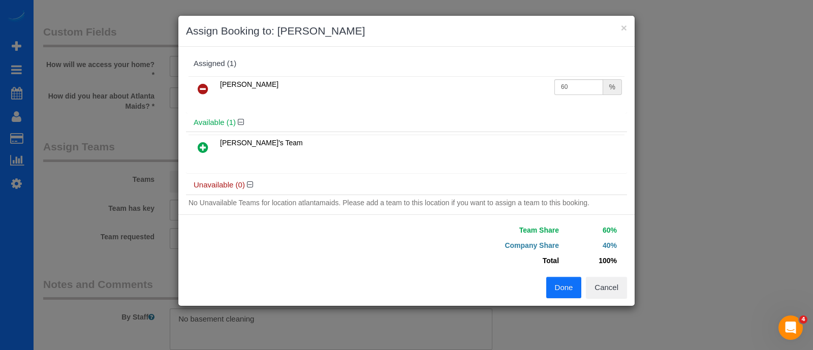
click at [566, 285] on button "Done" at bounding box center [564, 287] width 36 height 21
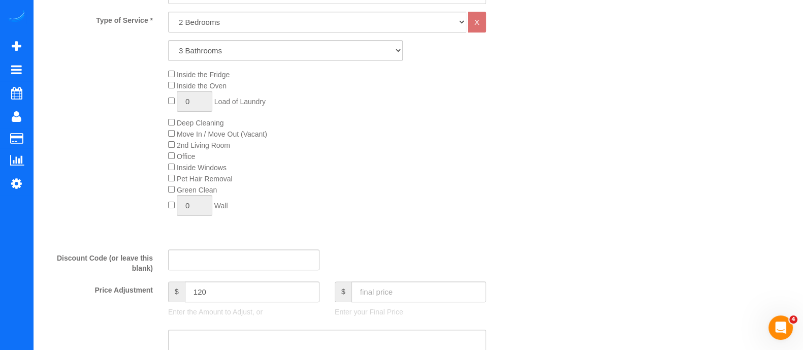
scroll to position [0, 0]
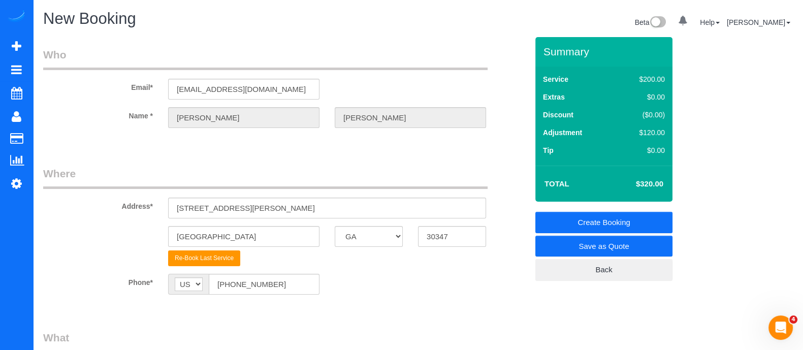
click at [581, 223] on link "Create Booking" at bounding box center [603, 222] width 137 height 21
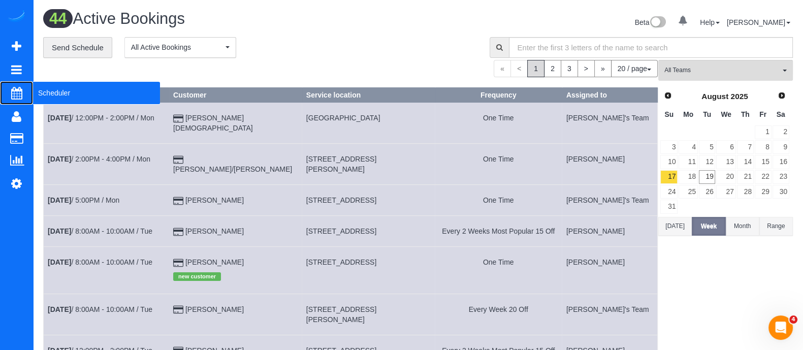
click at [57, 99] on span "Scheduler" at bounding box center [96, 92] width 127 height 23
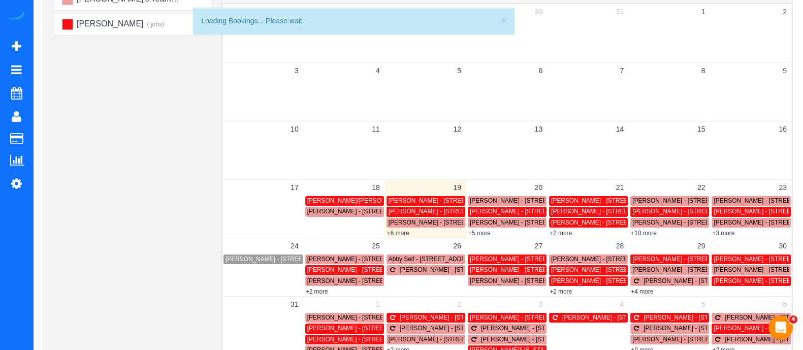
scroll to position [120, 0]
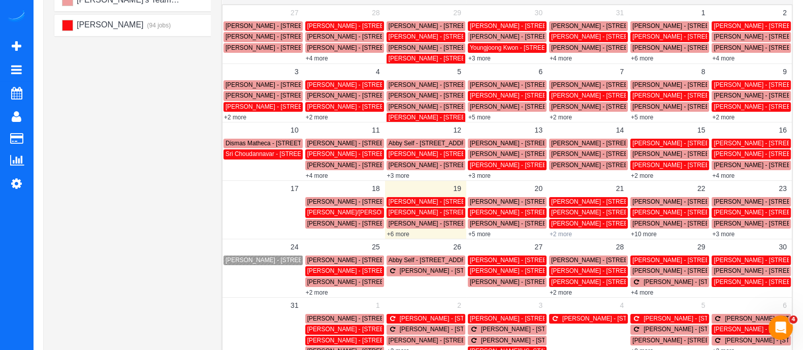
click at [564, 232] on link "+2 more" at bounding box center [561, 234] width 22 height 7
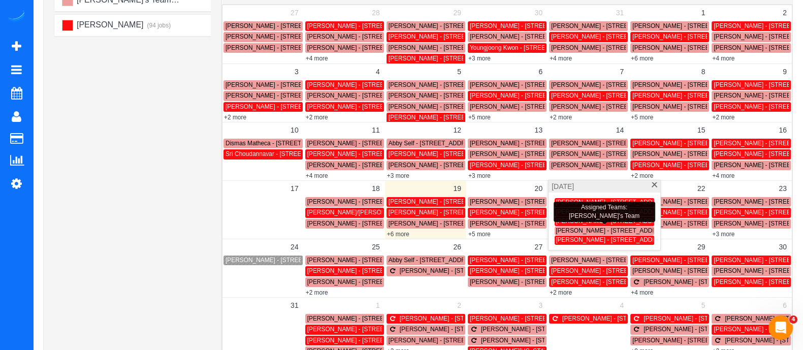
click at [576, 231] on span "[PERSON_NAME] - [STREET_ADDRESS][PERSON_NAME]" at bounding box center [638, 230] width 165 height 7
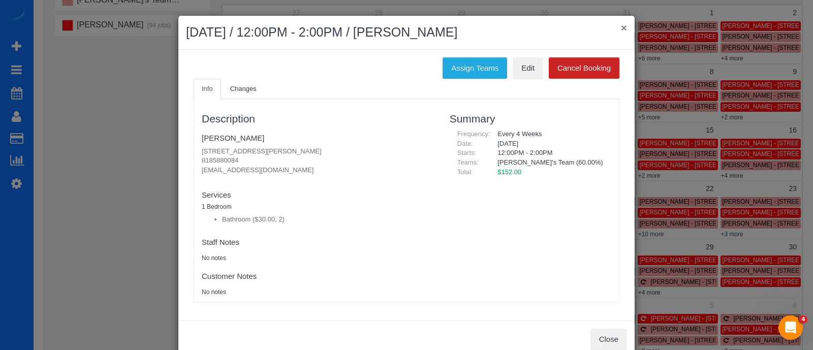
click at [621, 31] on button "×" at bounding box center [624, 27] width 6 height 11
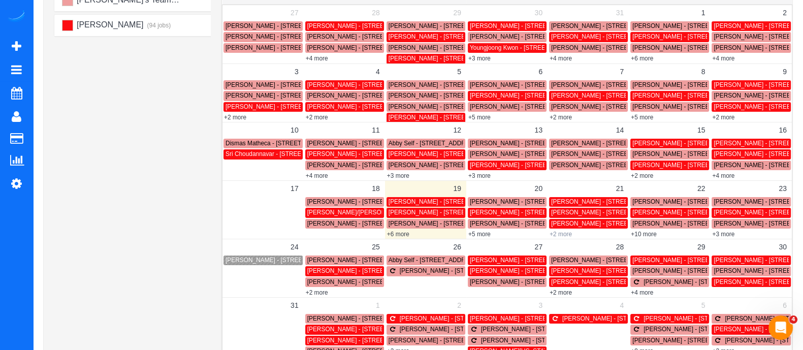
click at [564, 231] on link "+2 more" at bounding box center [561, 234] width 22 height 7
click at [488, 232] on link "+5 more" at bounding box center [479, 234] width 22 height 7
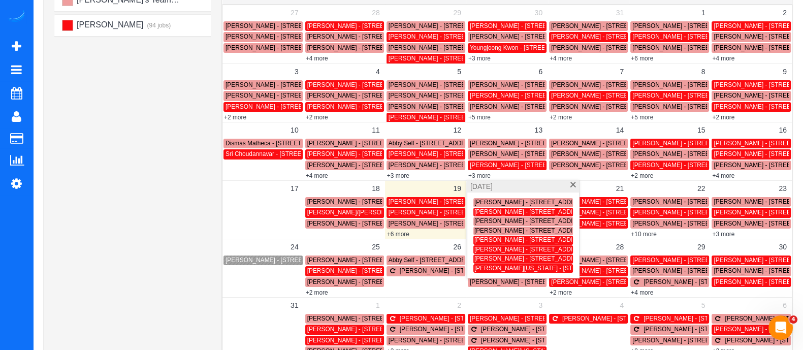
click at [567, 184] on div "Wednesday, August 20" at bounding box center [523, 186] width 112 height 12
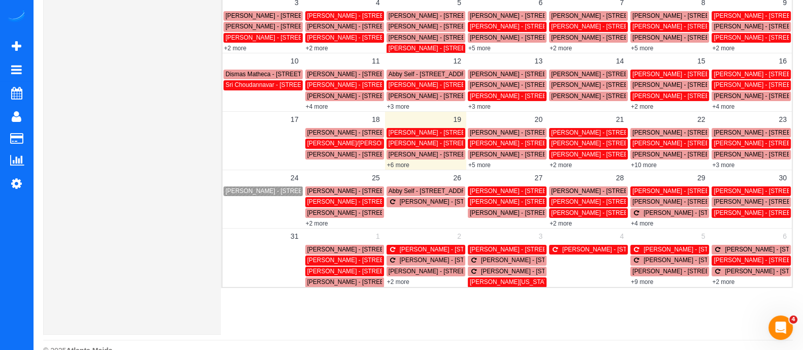
scroll to position [185, 0]
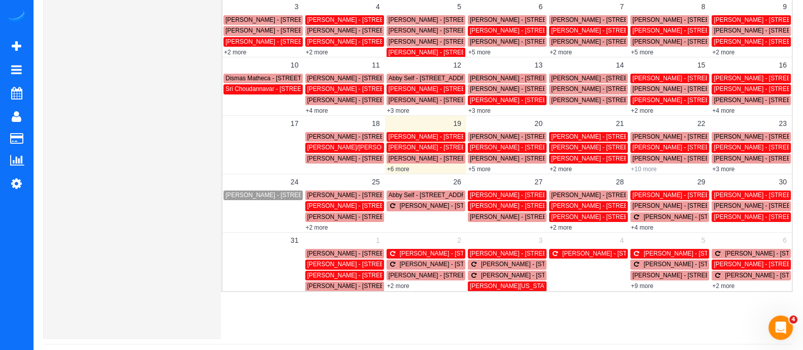
click at [650, 169] on link "+10 more" at bounding box center [644, 169] width 26 height 7
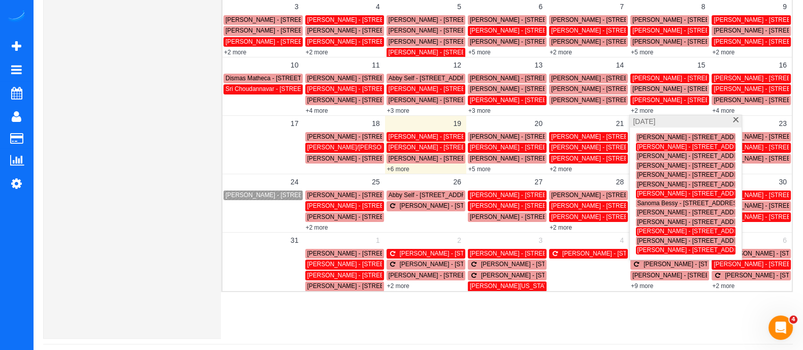
click at [732, 122] on span at bounding box center [736, 120] width 8 height 7
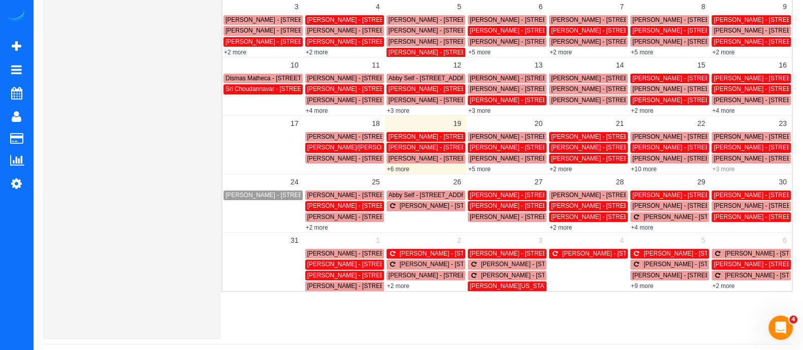
click at [727, 167] on link "+3 more" at bounding box center [723, 169] width 22 height 7
click at [643, 166] on link "+10 more" at bounding box center [644, 169] width 26 height 7
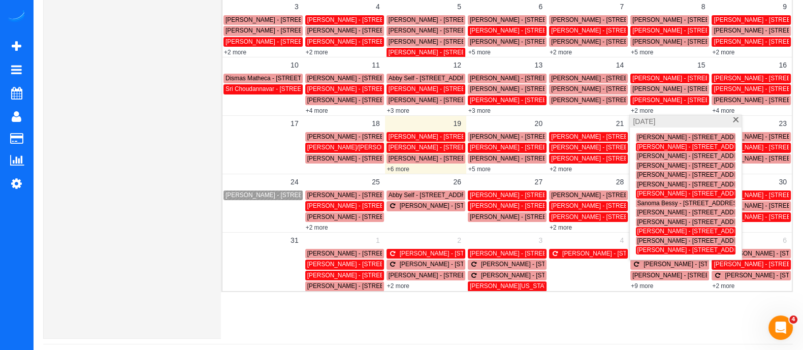
click at [736, 118] on span at bounding box center [736, 120] width 8 height 7
